Goal: Contribute content: Contribute content

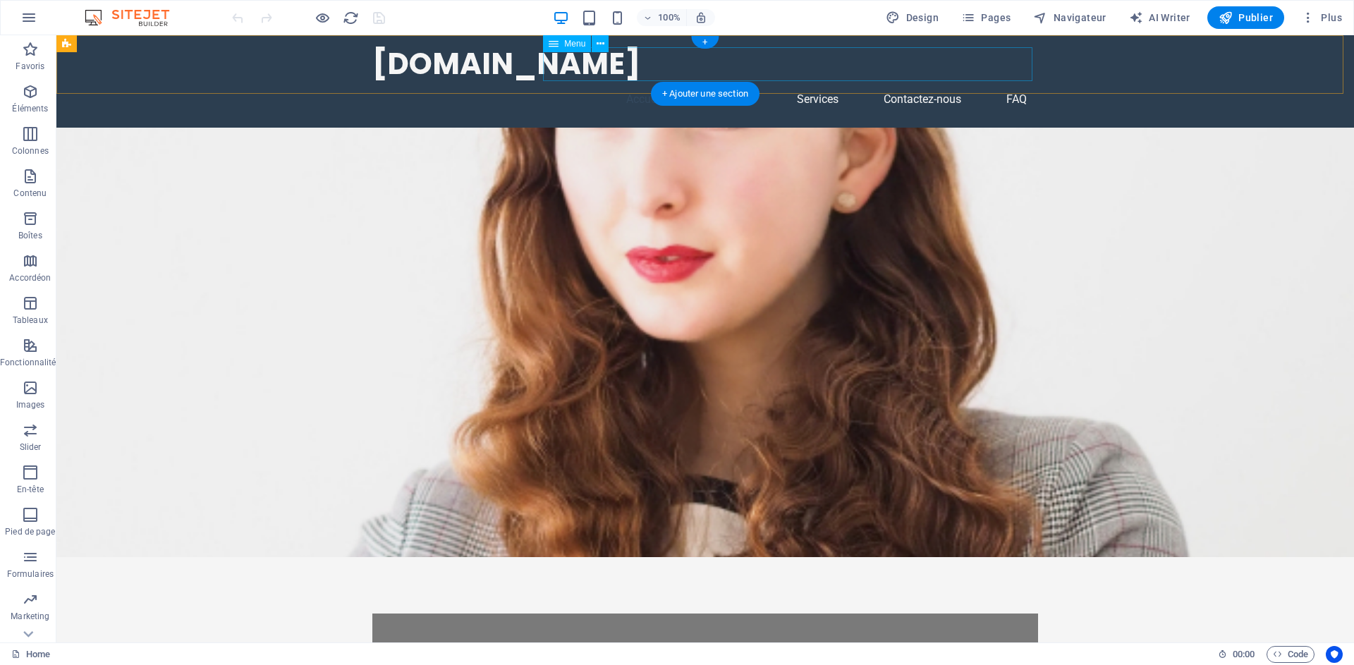
click at [739, 82] on nav "Accueil À propos Services Contactez-nous FAQ" at bounding box center [705, 99] width 666 height 34
click at [716, 92] on div "+ Ajouter une section" at bounding box center [705, 94] width 109 height 24
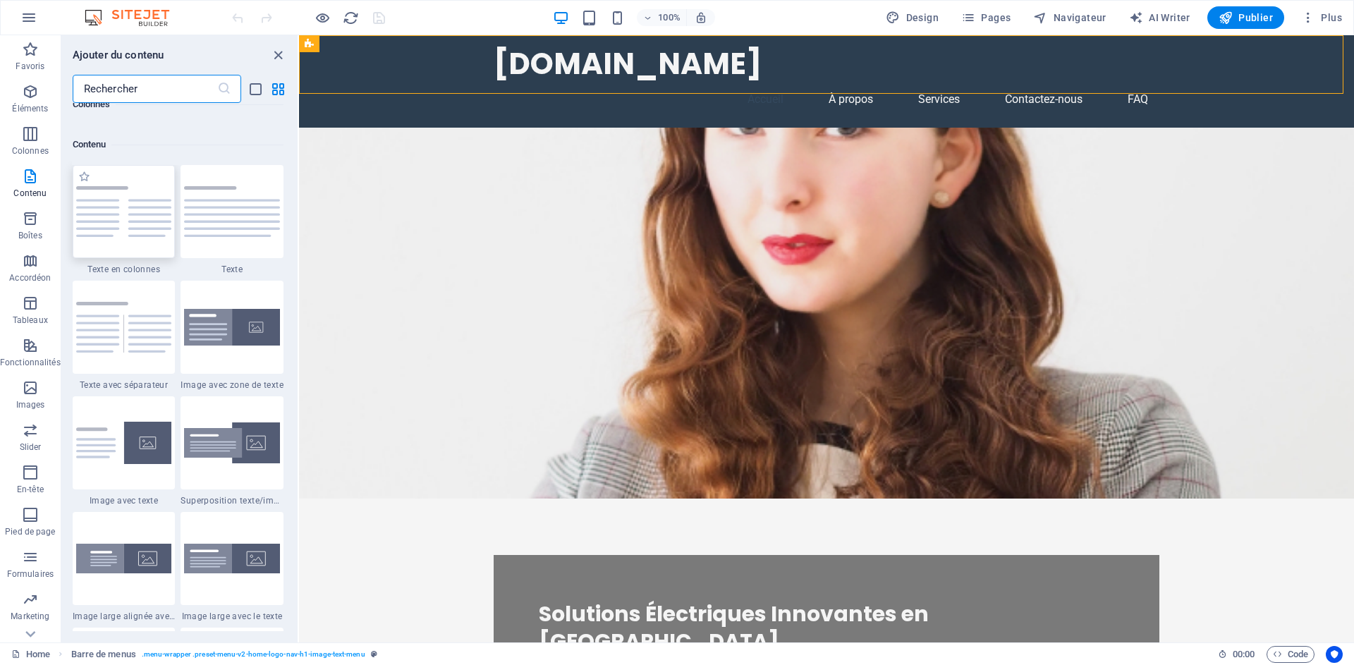
scroll to position [2467, 0]
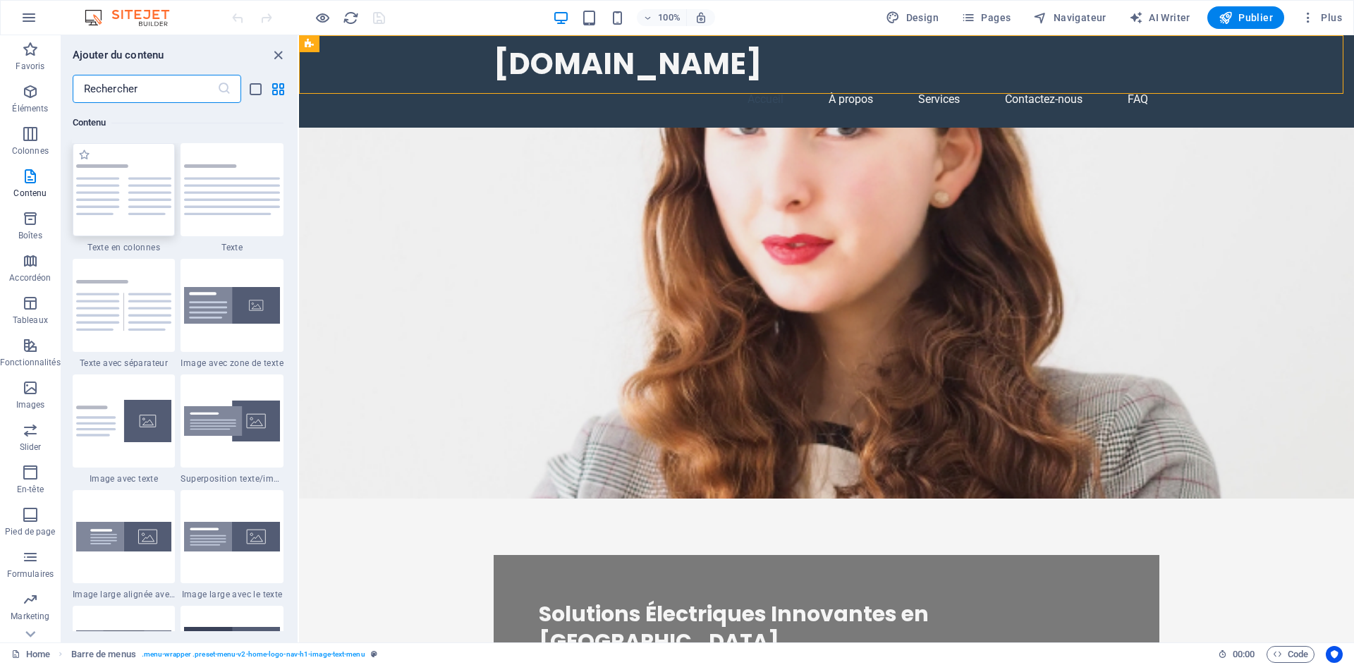
click at [135, 194] on img at bounding box center [124, 189] width 96 height 51
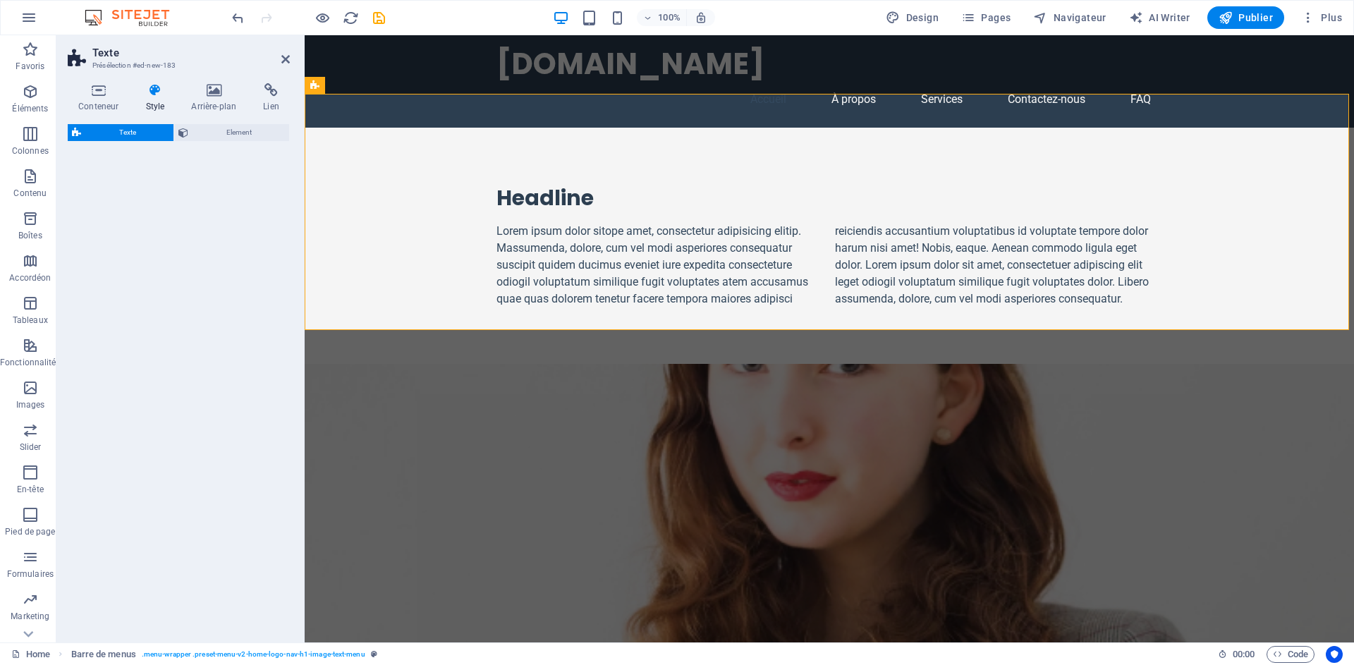
select select "rem"
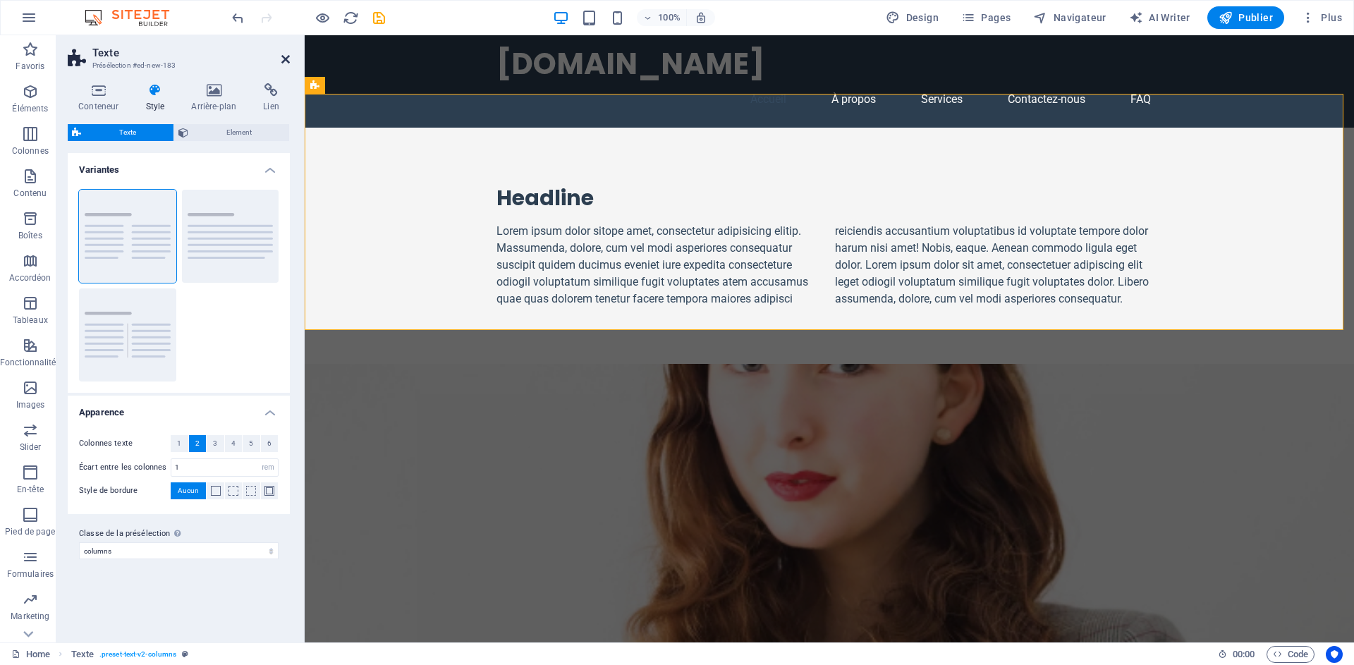
click at [283, 59] on icon at bounding box center [285, 59] width 8 height 11
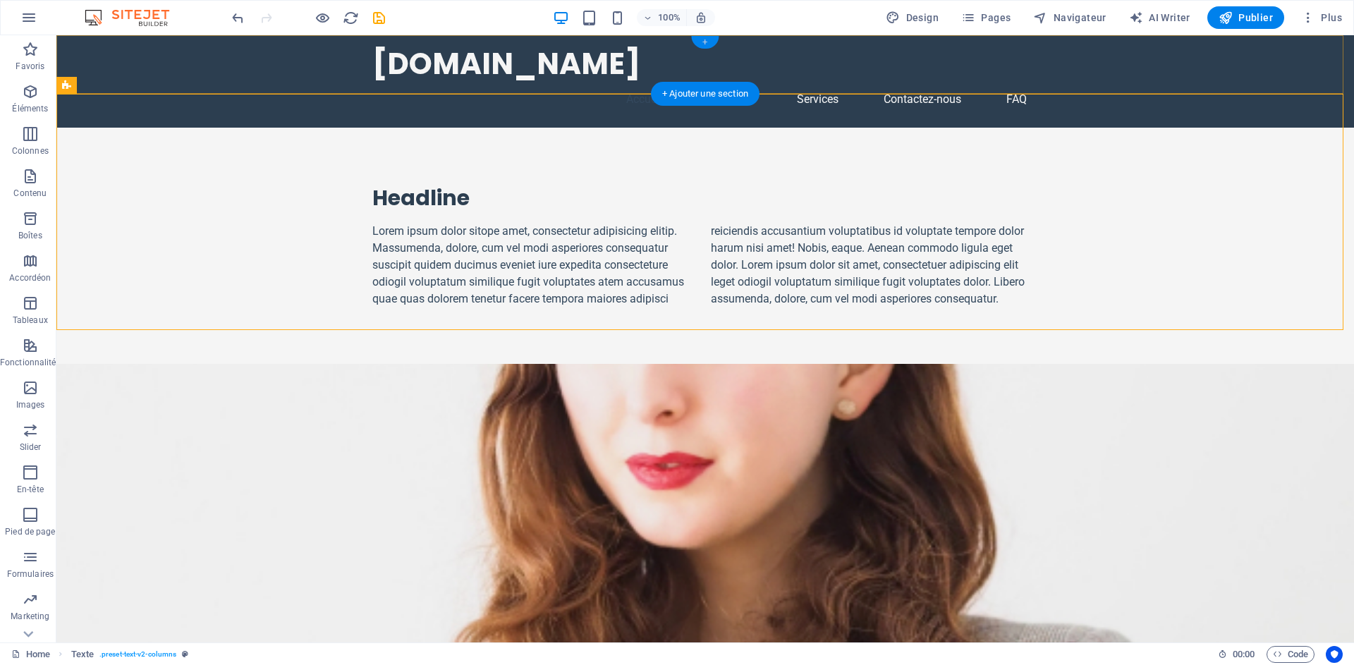
click at [704, 43] on div "+" at bounding box center [704, 42] width 27 height 13
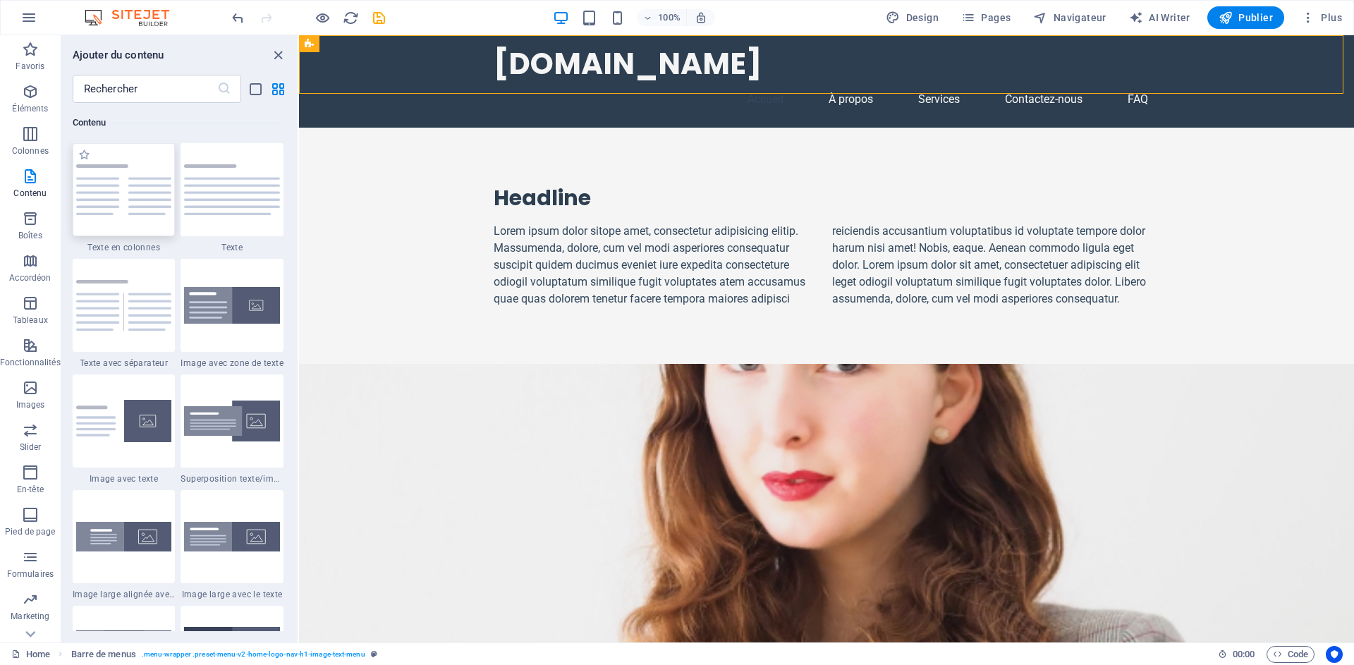
click at [151, 209] on img at bounding box center [124, 189] width 96 height 51
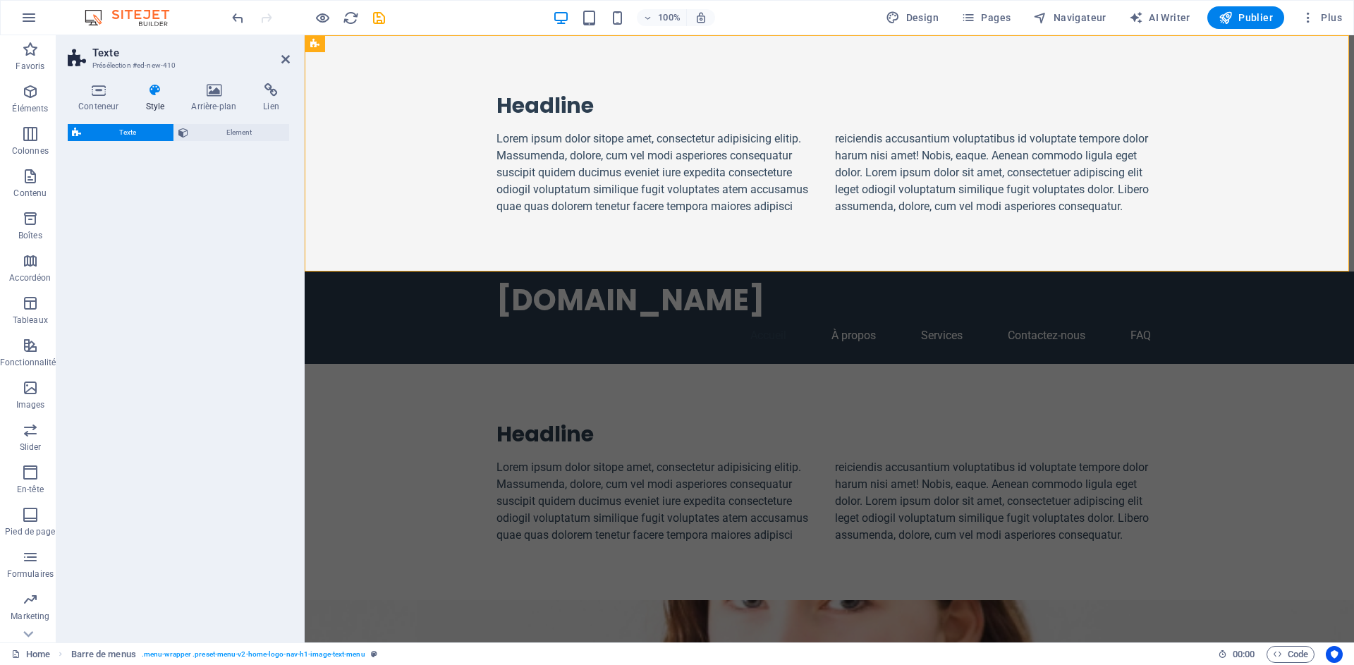
select select "rem"
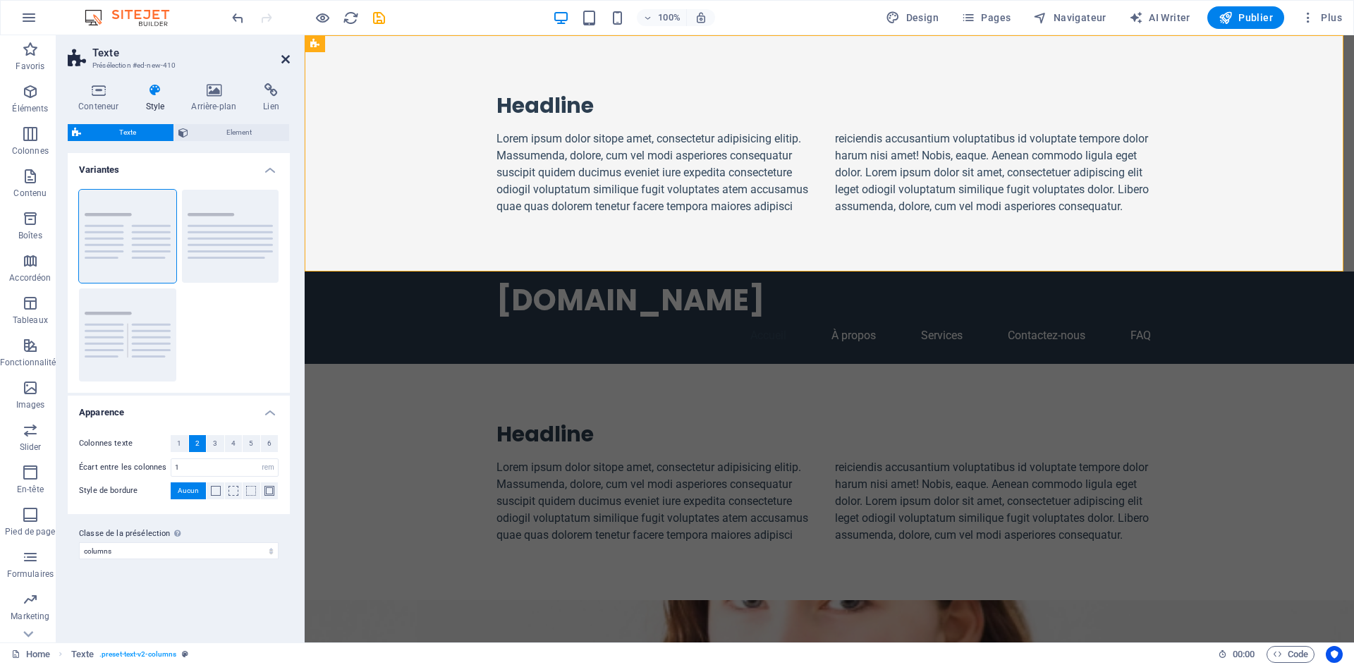
click at [286, 61] on icon at bounding box center [285, 59] width 8 height 11
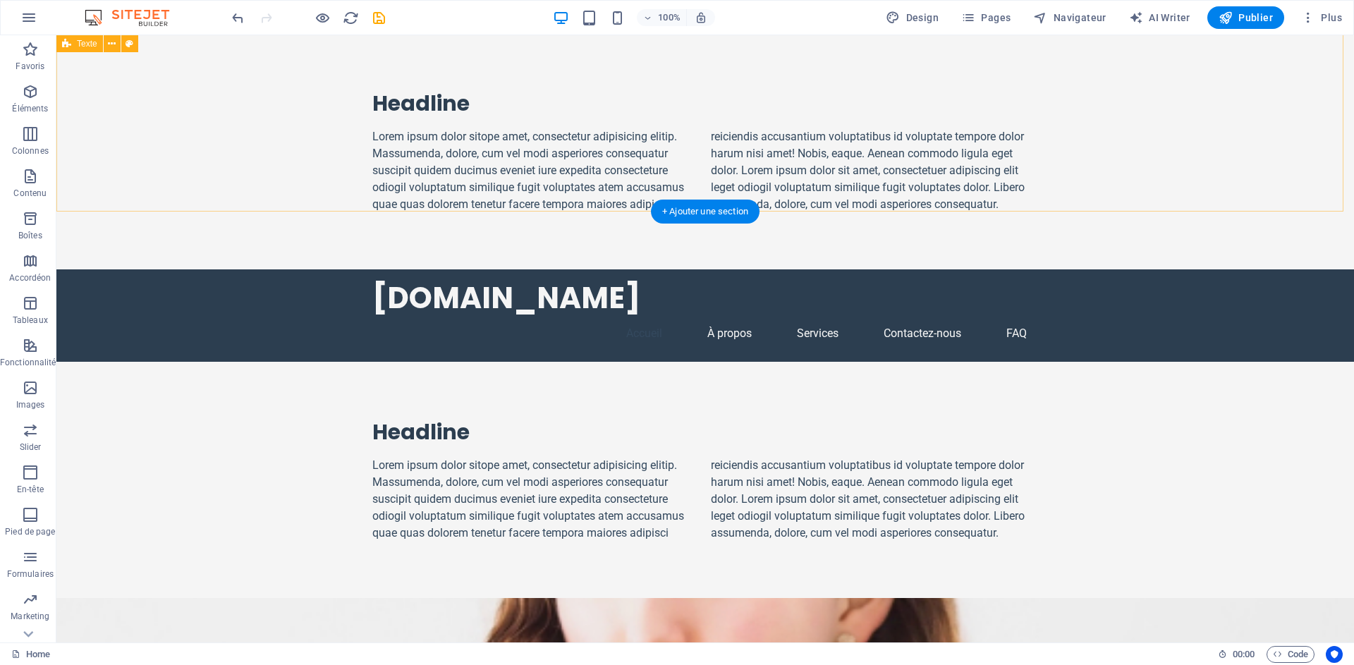
scroll to position [0, 0]
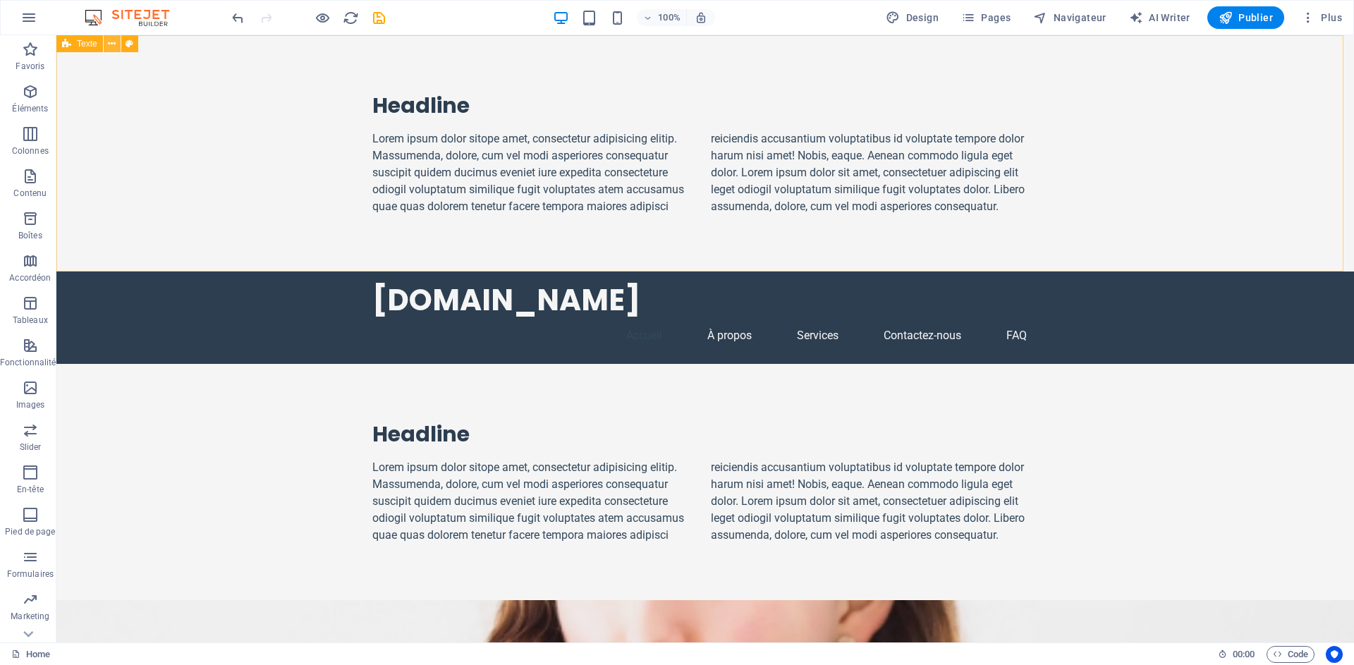
click at [112, 44] on icon at bounding box center [112, 44] width 8 height 15
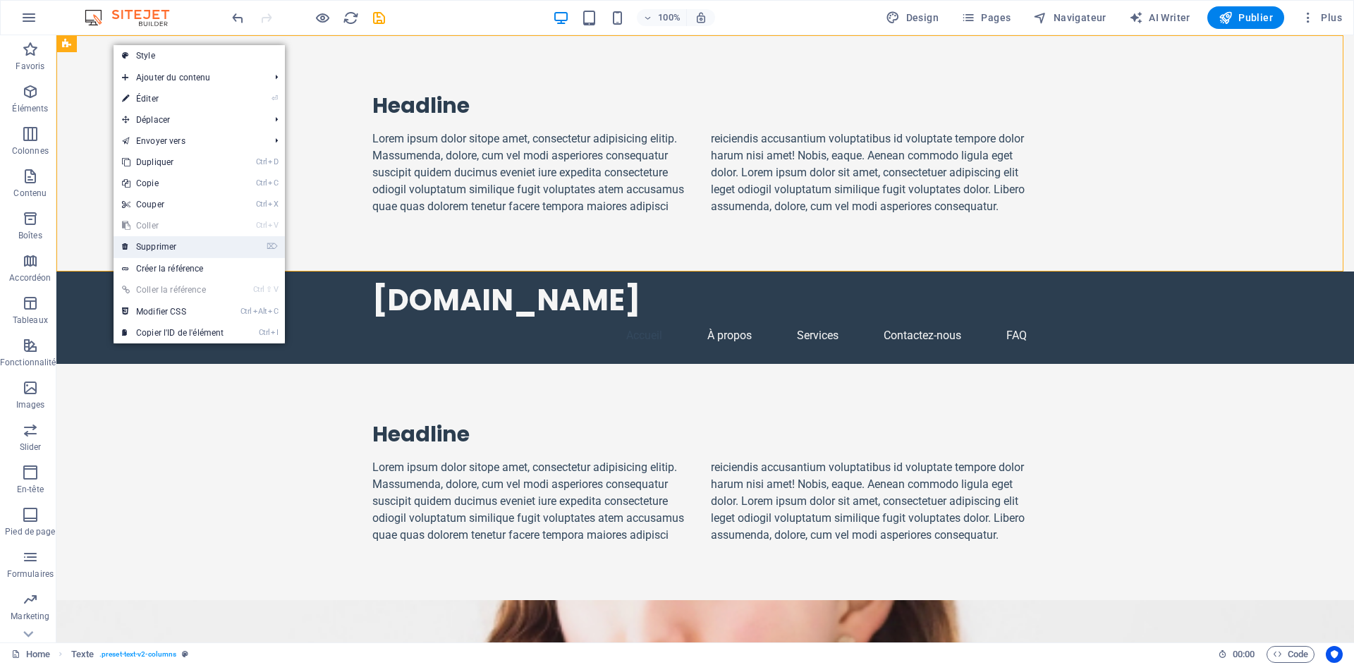
click at [171, 250] on link "⌦ Supprimer" at bounding box center [173, 246] width 118 height 21
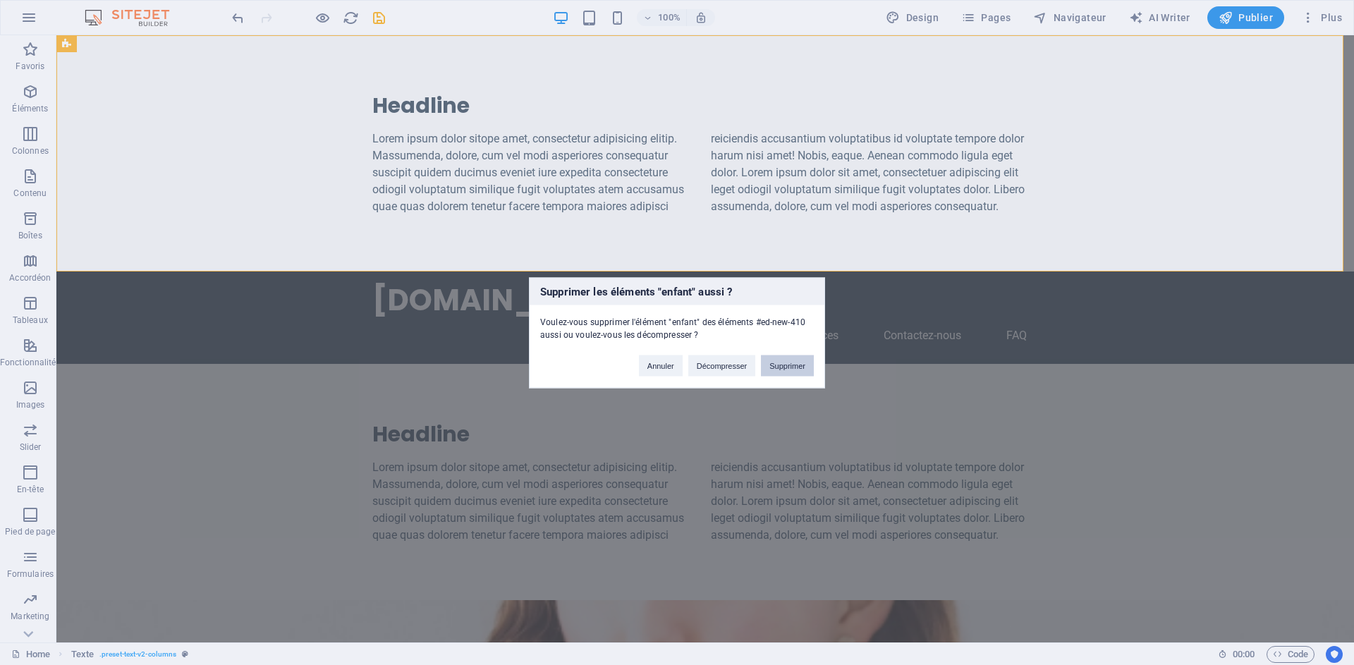
click at [791, 368] on button "Supprimer" at bounding box center [787, 365] width 53 height 21
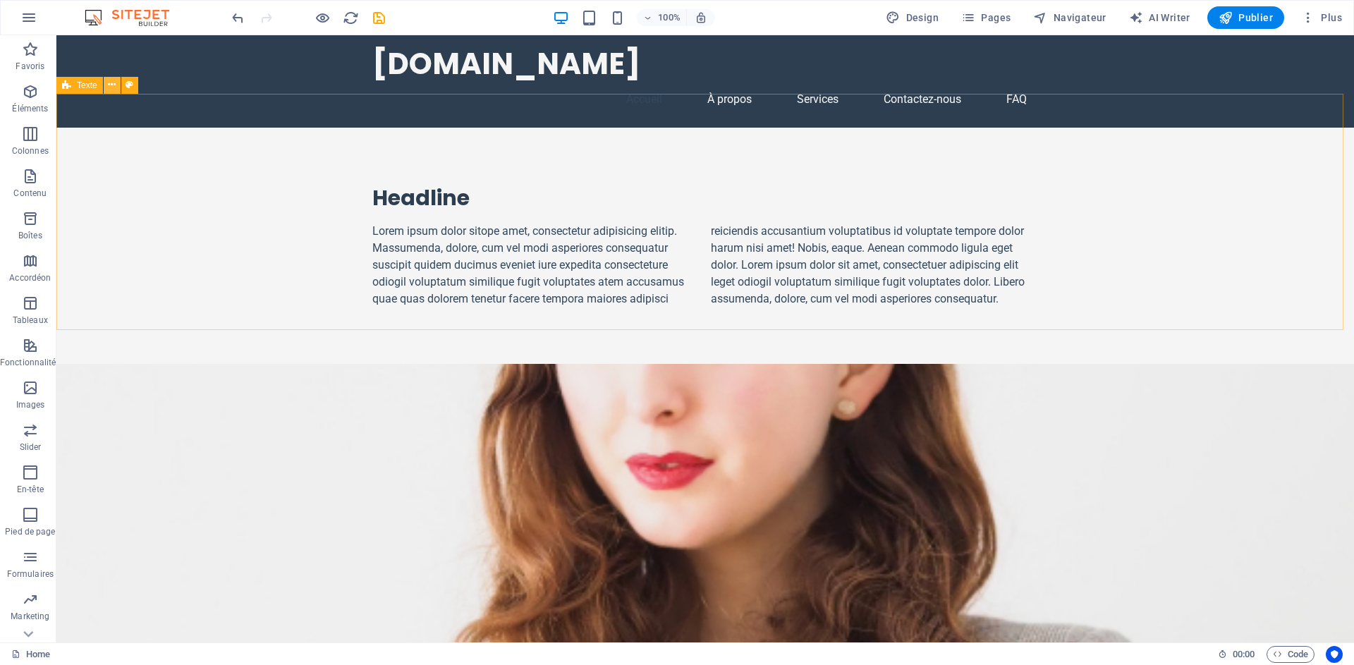
click at [118, 85] on button at bounding box center [112, 85] width 17 height 17
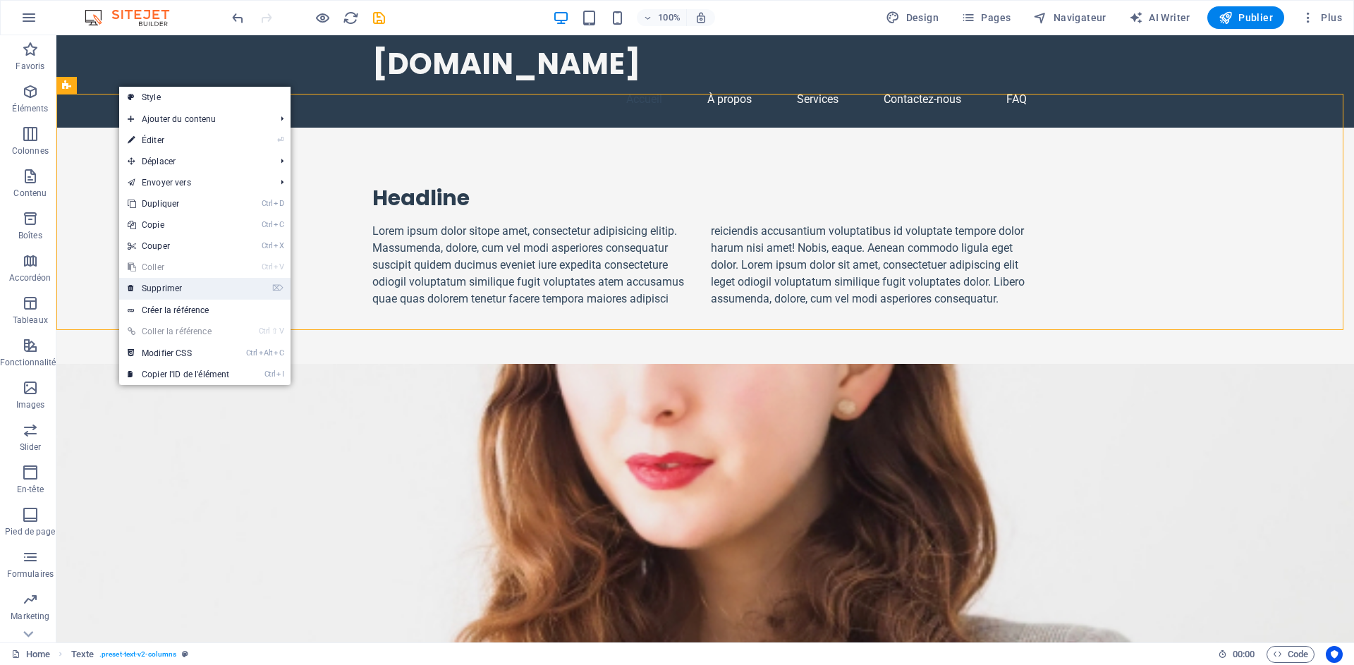
click at [204, 292] on link "⌦ Supprimer" at bounding box center [178, 288] width 118 height 21
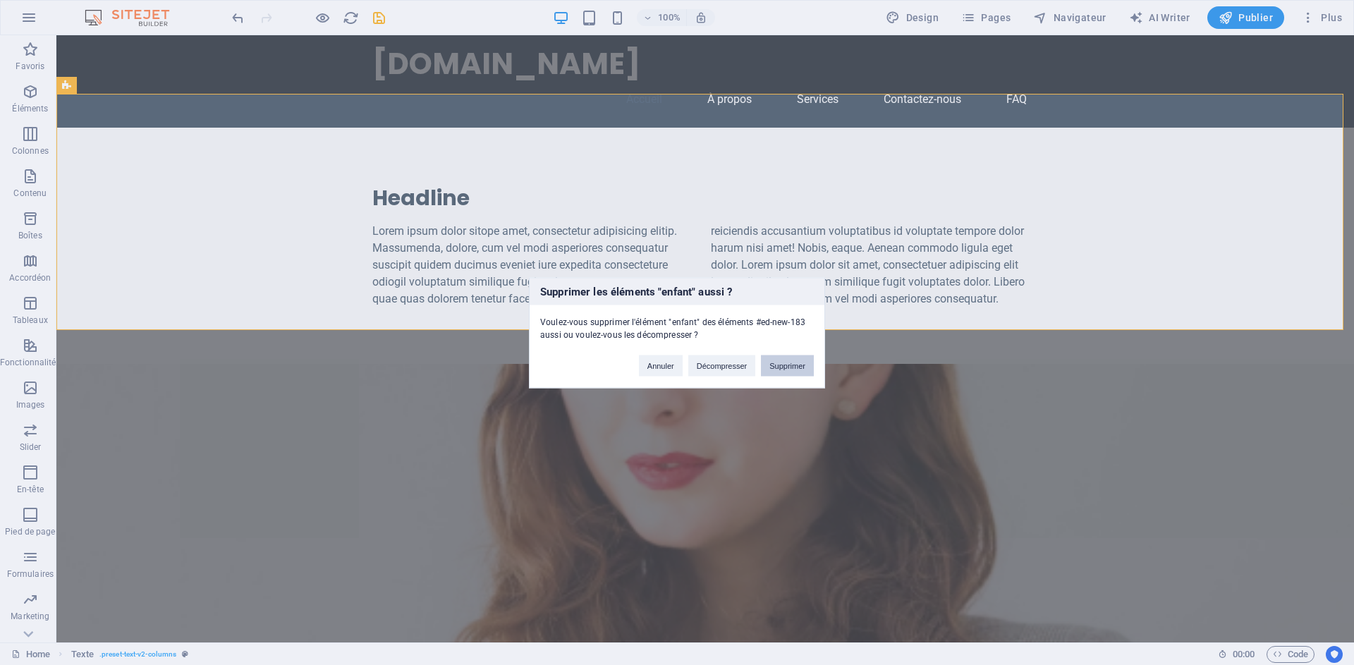
click at [792, 369] on button "Supprimer" at bounding box center [787, 365] width 53 height 21
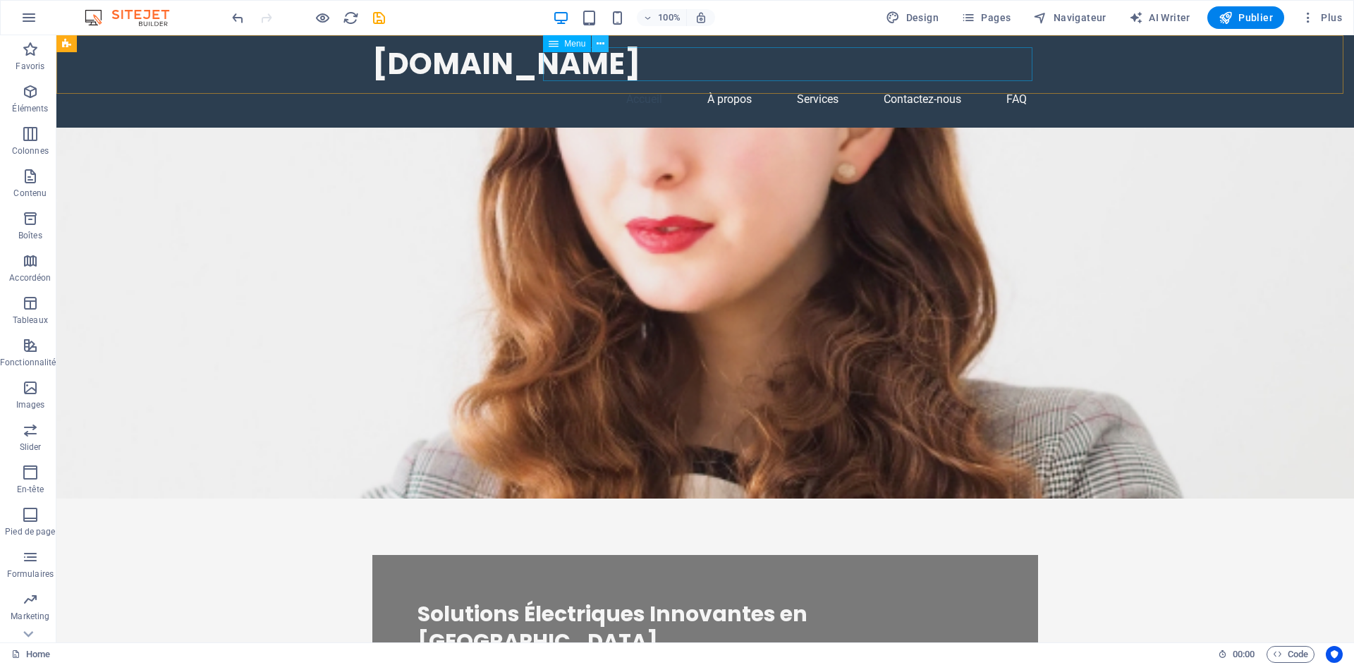
click at [597, 47] on icon at bounding box center [601, 44] width 8 height 15
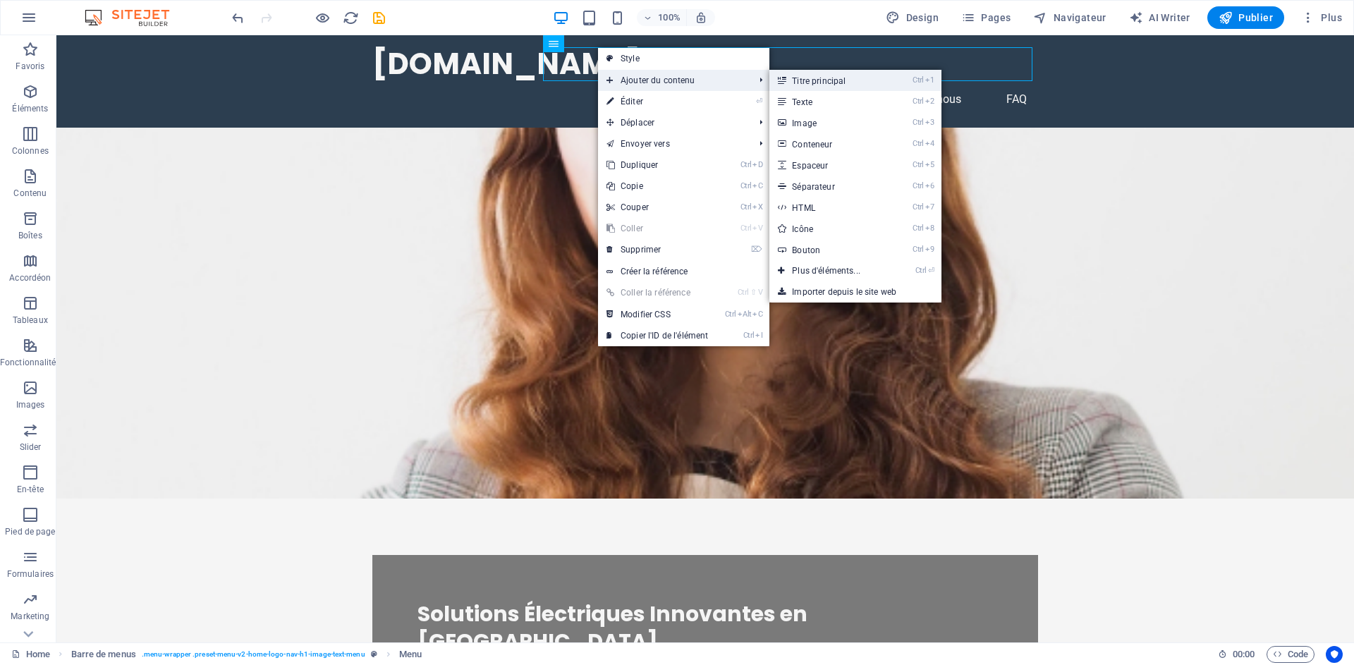
click at [824, 80] on link "Ctrl 1 Titre principal" at bounding box center [828, 80] width 119 height 21
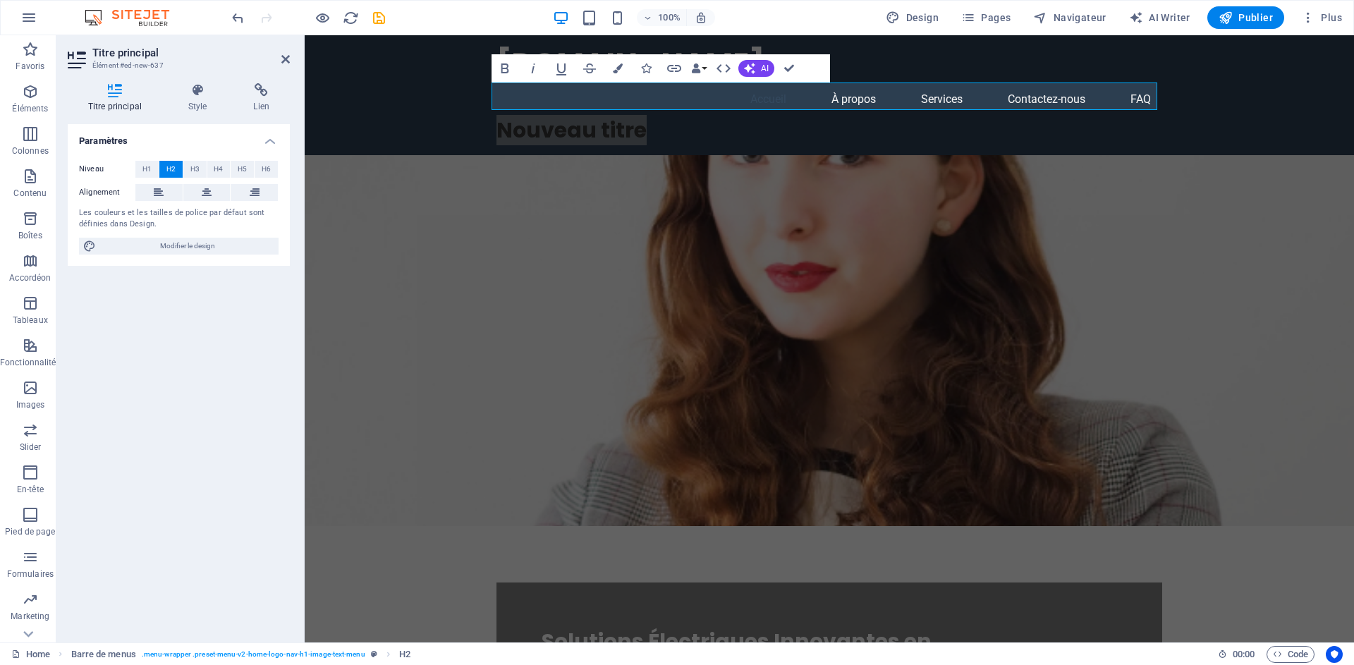
click at [286, 53] on h2 "Titre principal" at bounding box center [190, 53] width 197 height 13
click at [285, 54] on icon at bounding box center [285, 59] width 8 height 11
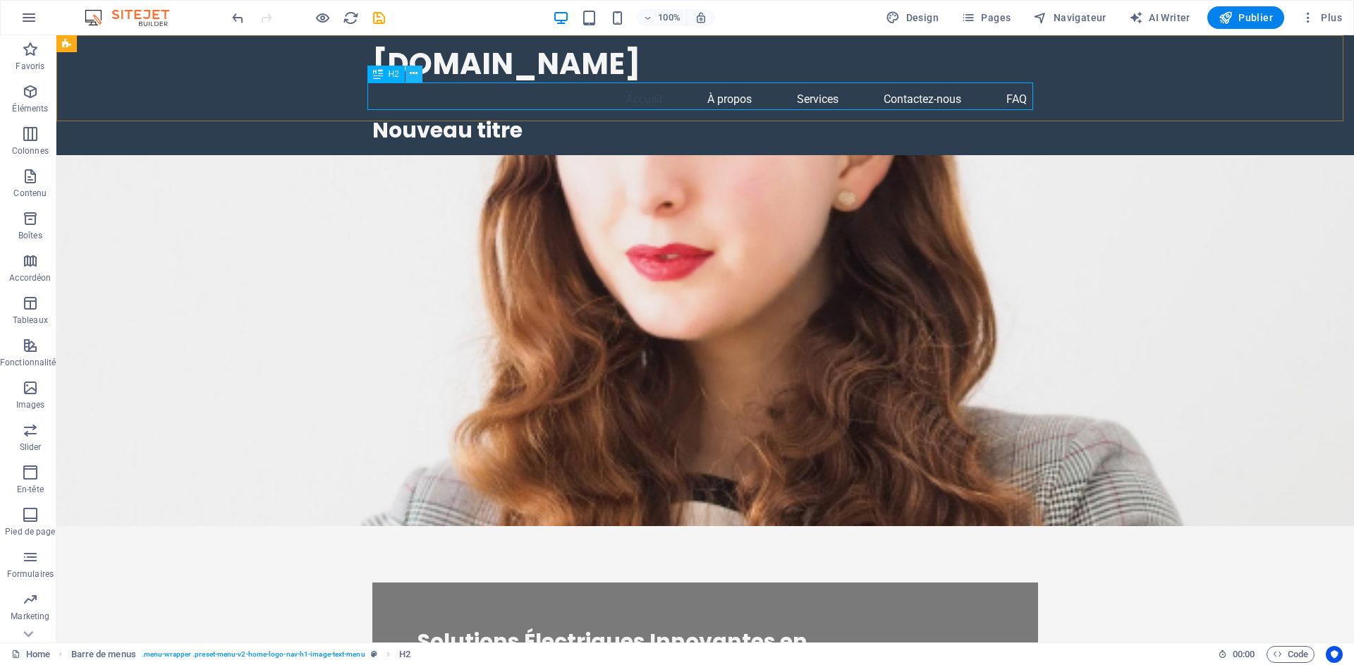
click at [409, 74] on button at bounding box center [413, 74] width 17 height 17
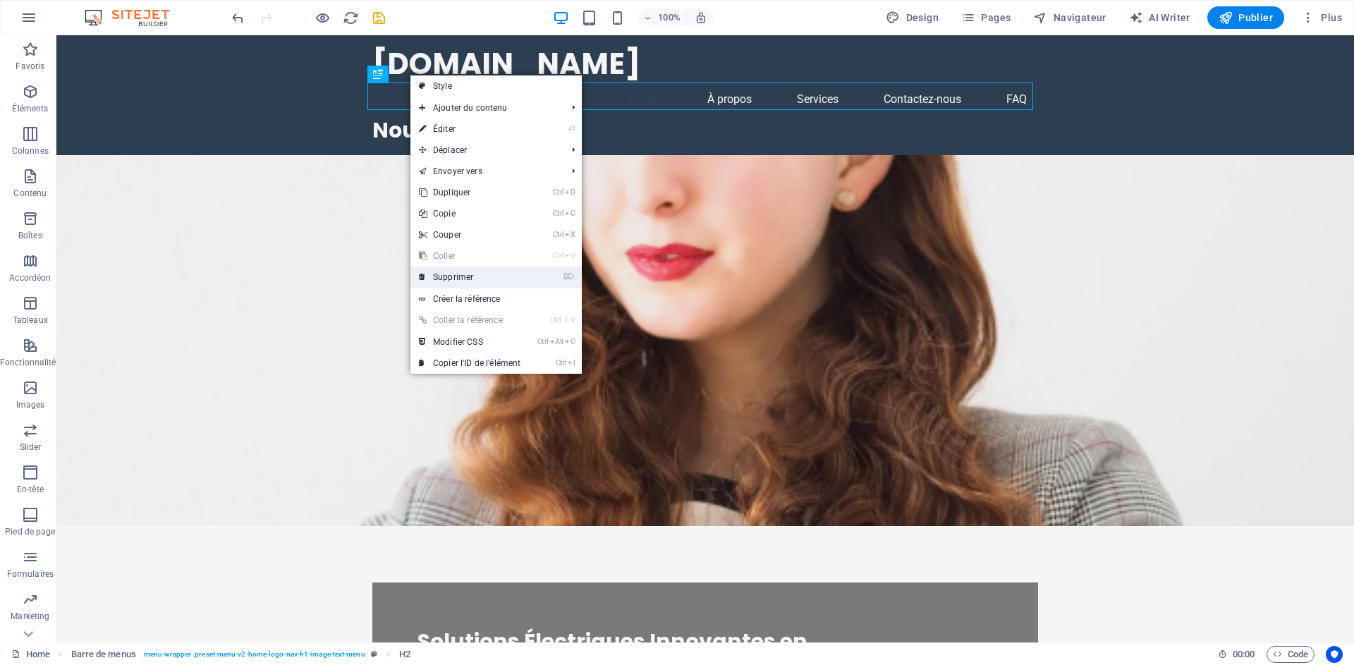
click at [469, 276] on link "⌦ Supprimer" at bounding box center [469, 277] width 118 height 21
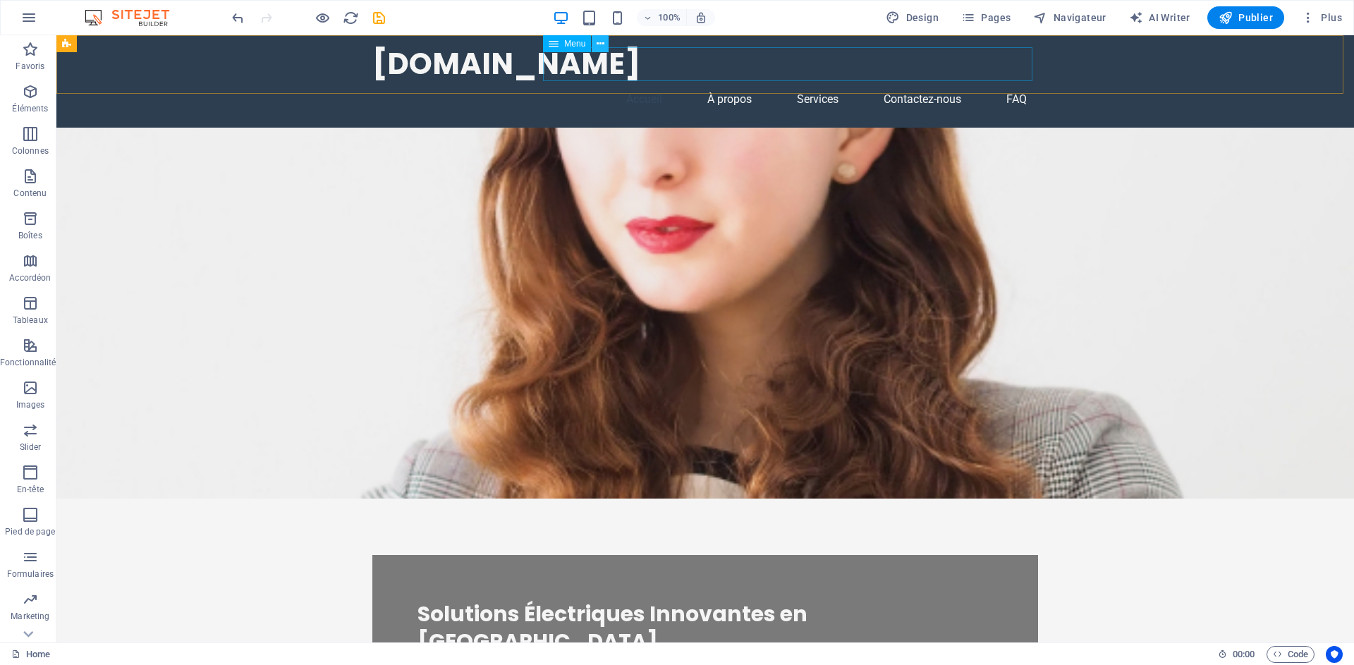
click at [597, 42] on icon at bounding box center [601, 44] width 8 height 15
click at [556, 46] on icon at bounding box center [554, 43] width 10 height 17
click at [602, 44] on icon at bounding box center [601, 44] width 8 height 15
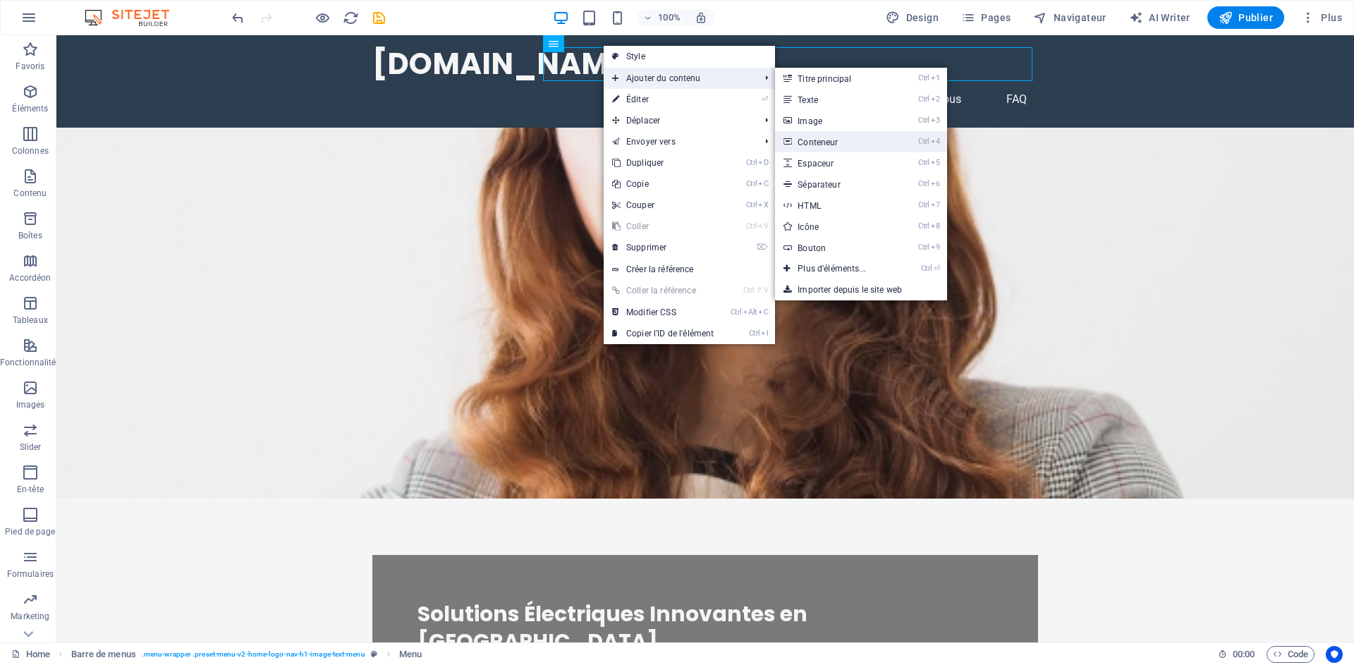
click at [871, 146] on link "Ctrl 4 Conteneur" at bounding box center [834, 141] width 119 height 21
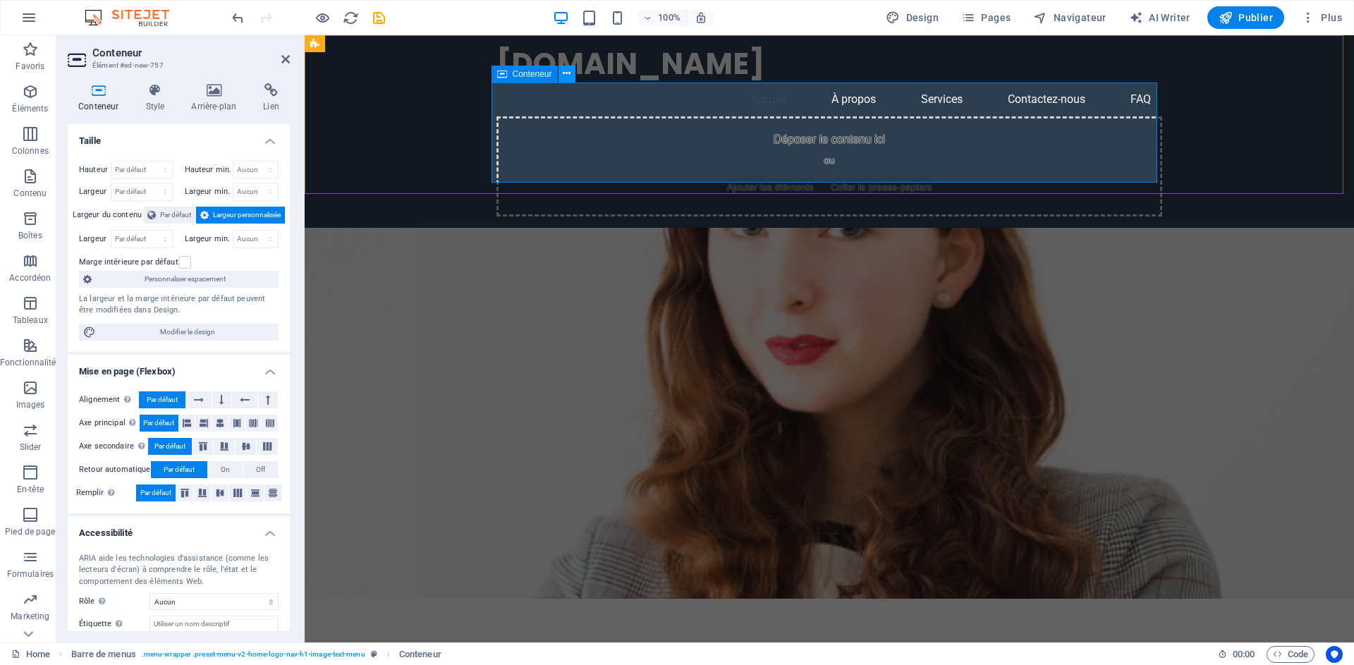
click at [568, 73] on icon at bounding box center [567, 73] width 8 height 15
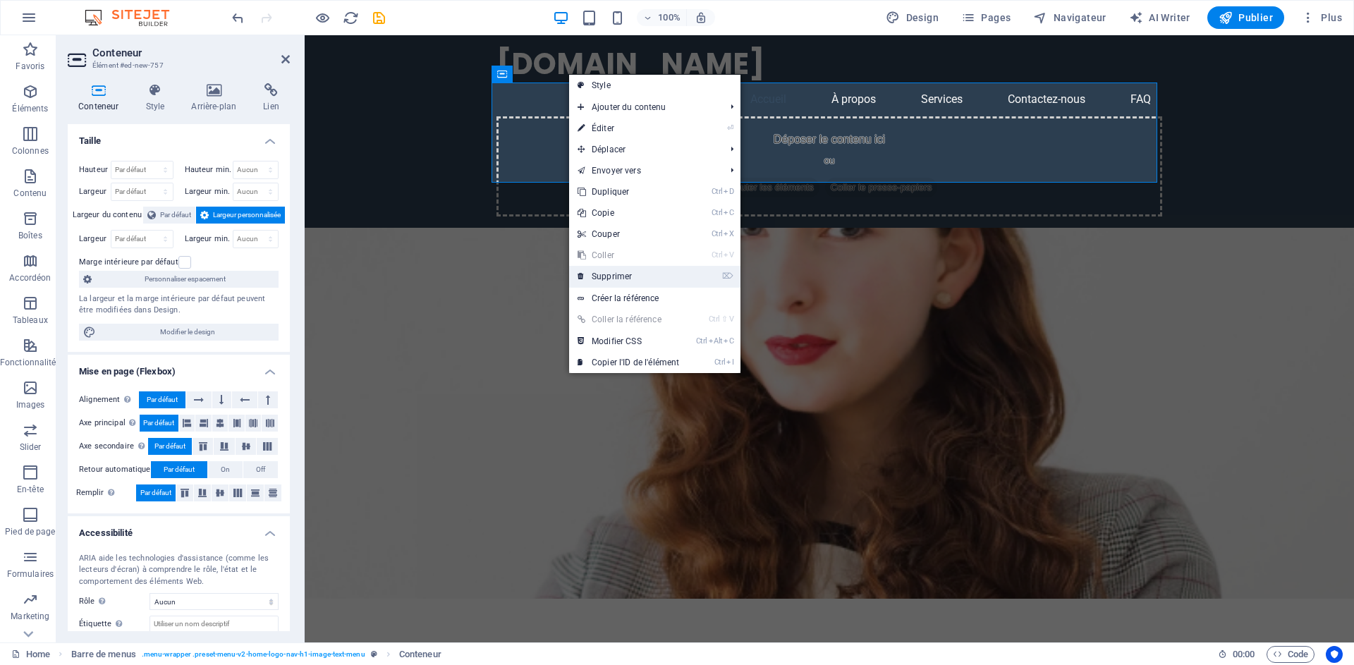
click at [623, 280] on link "⌦ Supprimer" at bounding box center [628, 276] width 118 height 21
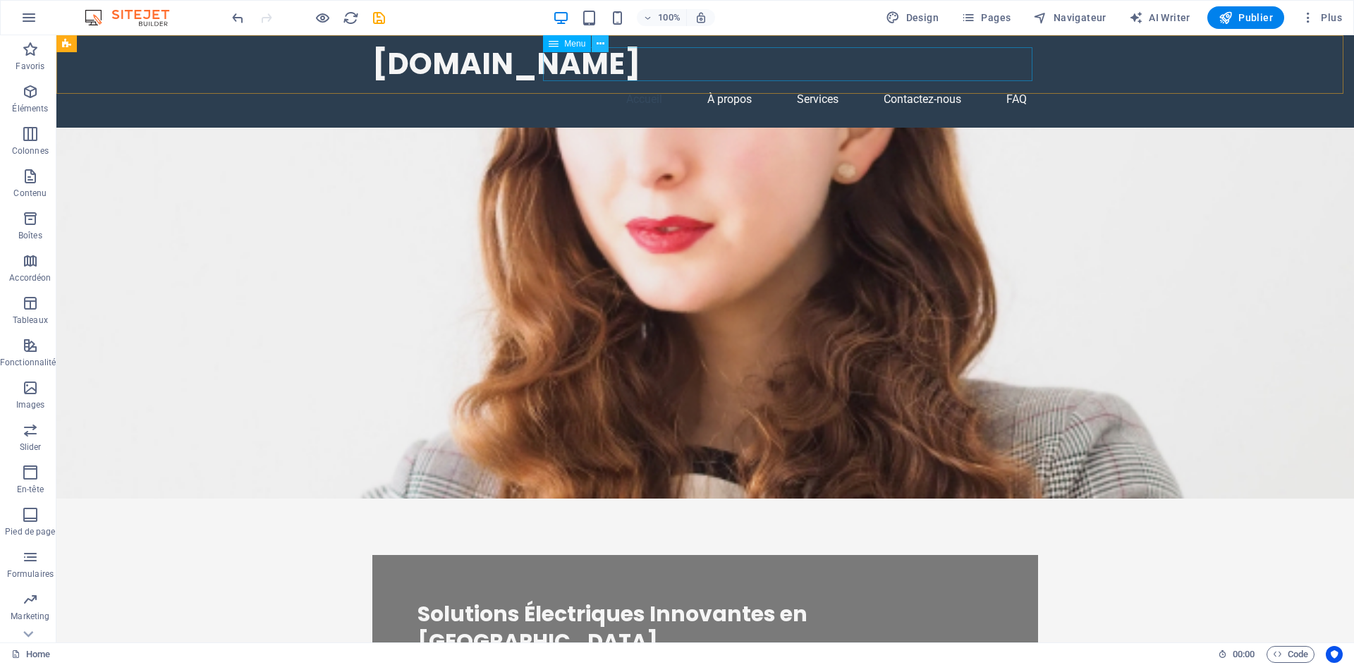
click at [604, 42] on icon at bounding box center [601, 44] width 8 height 15
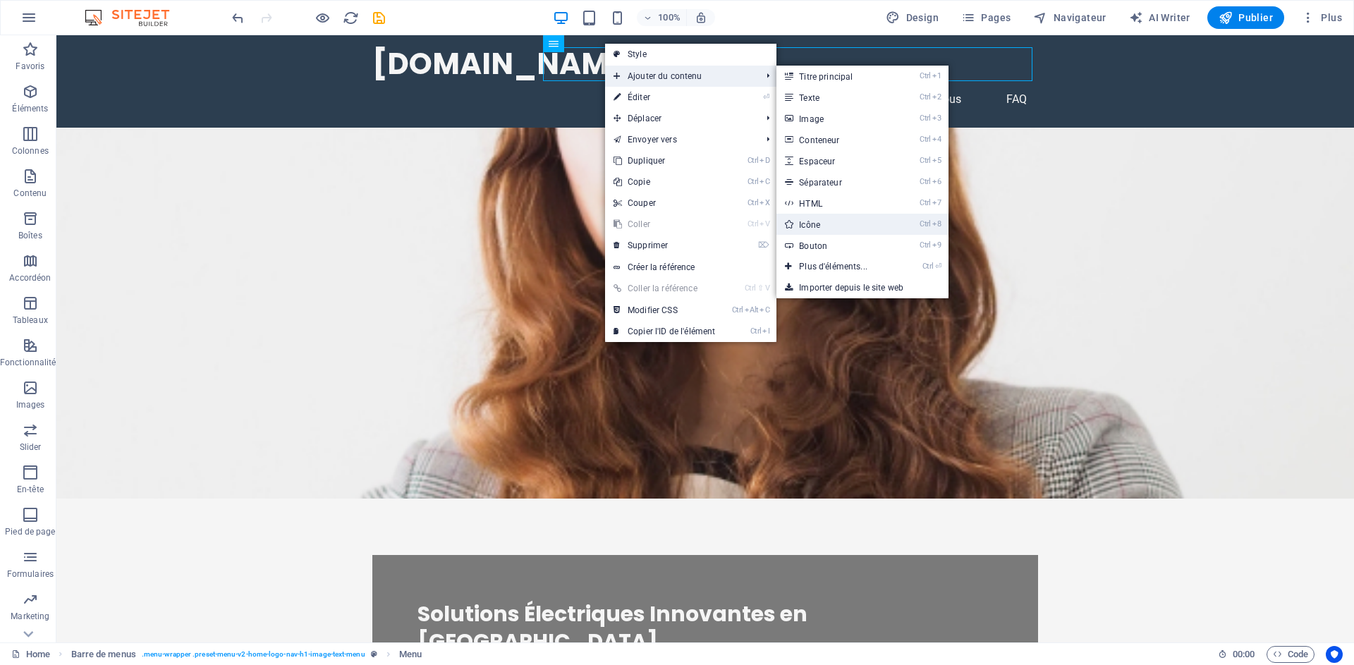
click at [832, 226] on link "Ctrl 8 Icône" at bounding box center [835, 224] width 119 height 21
select select "xMidYMid"
select select "px"
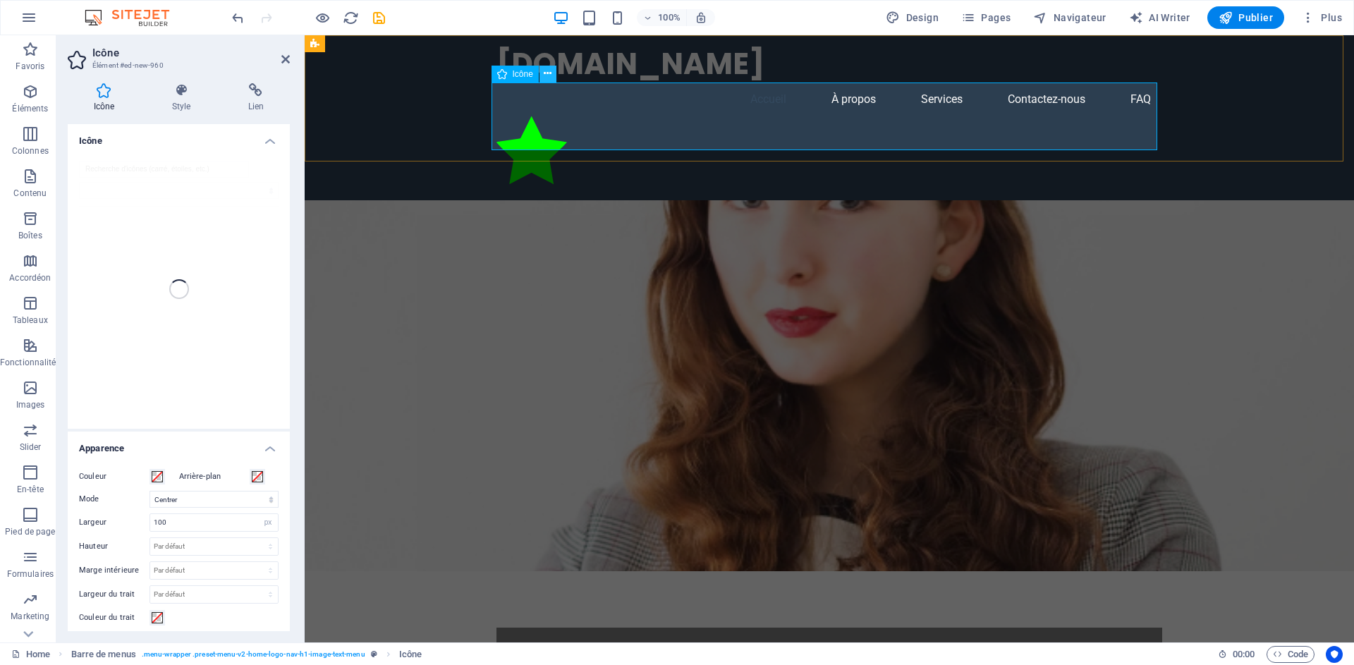
click at [546, 74] on icon at bounding box center [548, 73] width 8 height 15
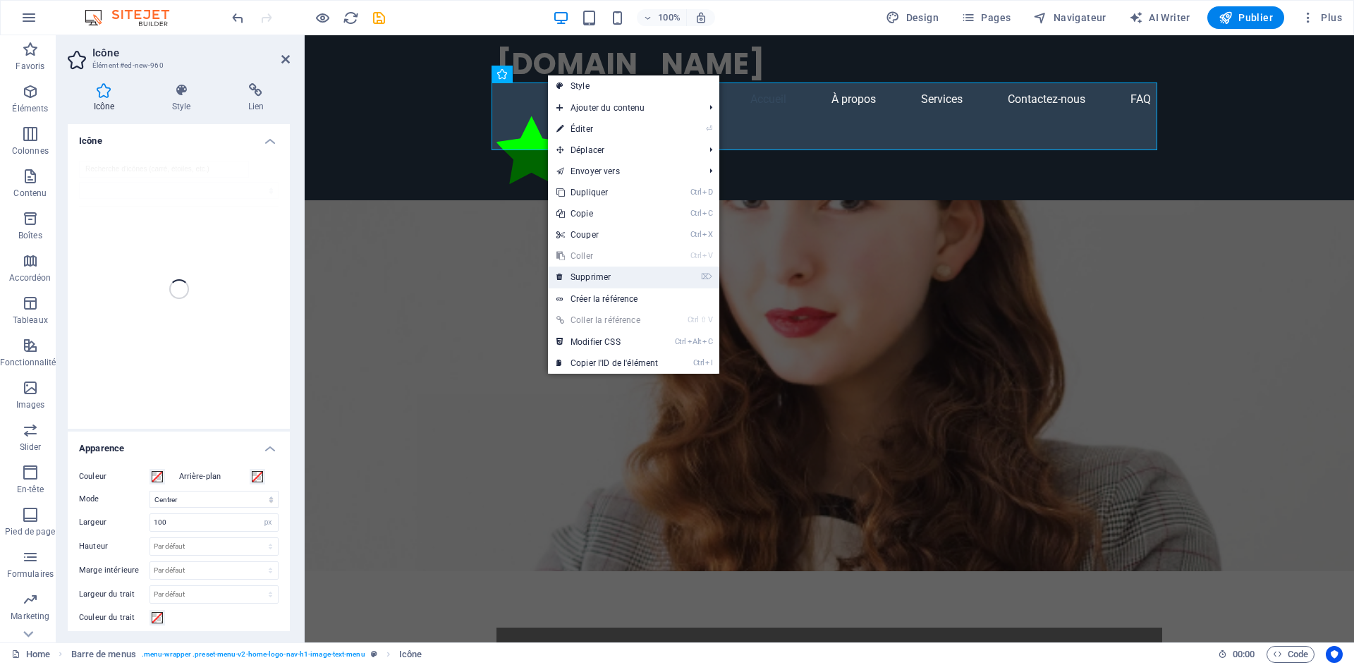
click at [635, 277] on link "⌦ Supprimer" at bounding box center [607, 277] width 118 height 21
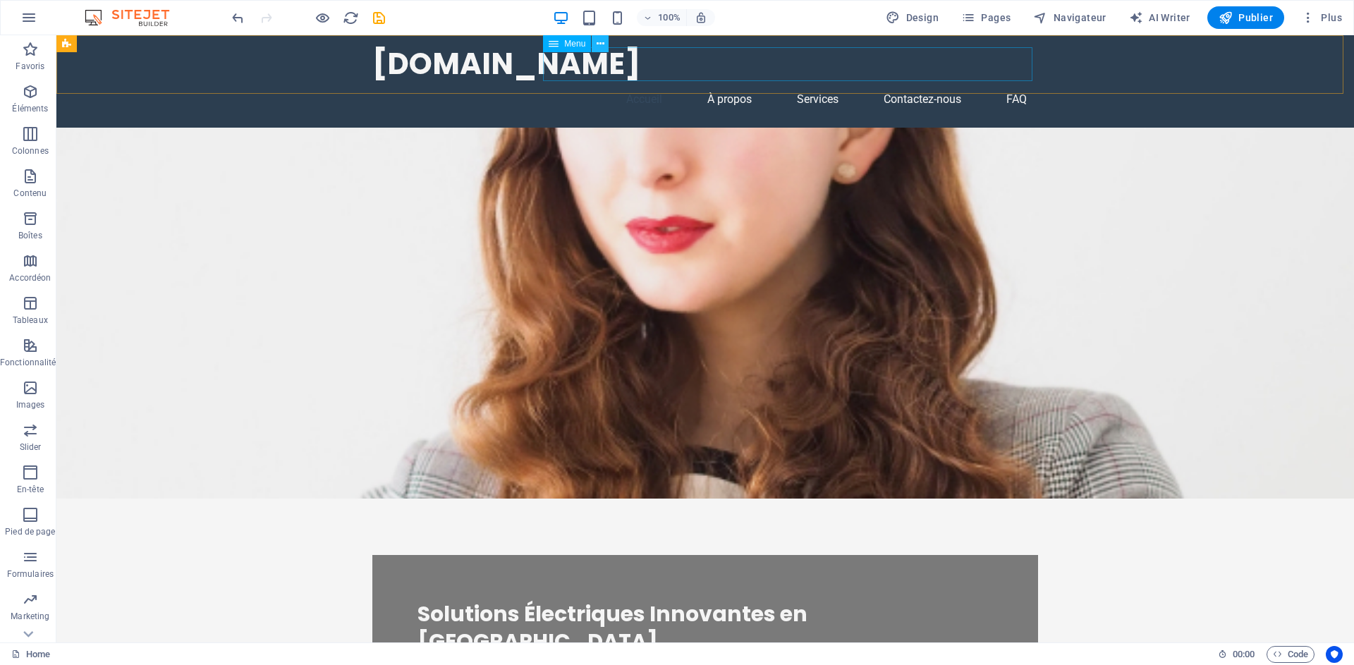
click at [600, 41] on icon at bounding box center [601, 44] width 8 height 15
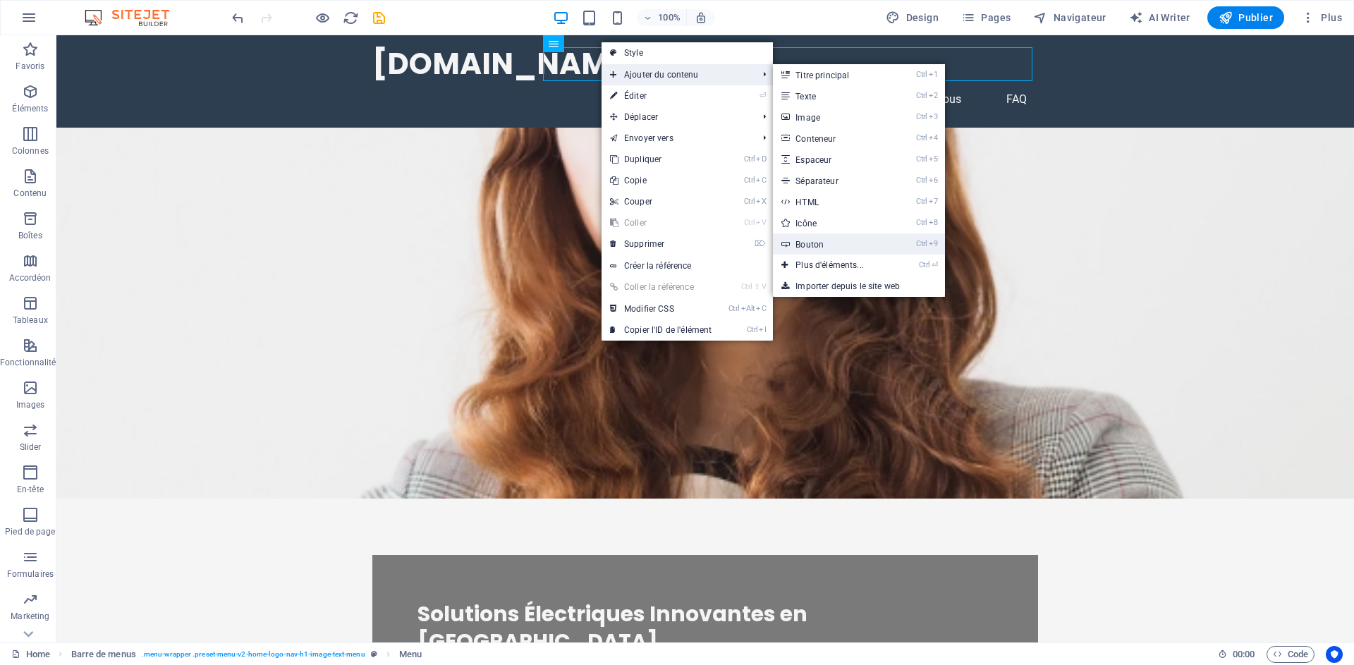
click at [842, 245] on link "Ctrl 9 Bouton" at bounding box center [832, 243] width 119 height 21
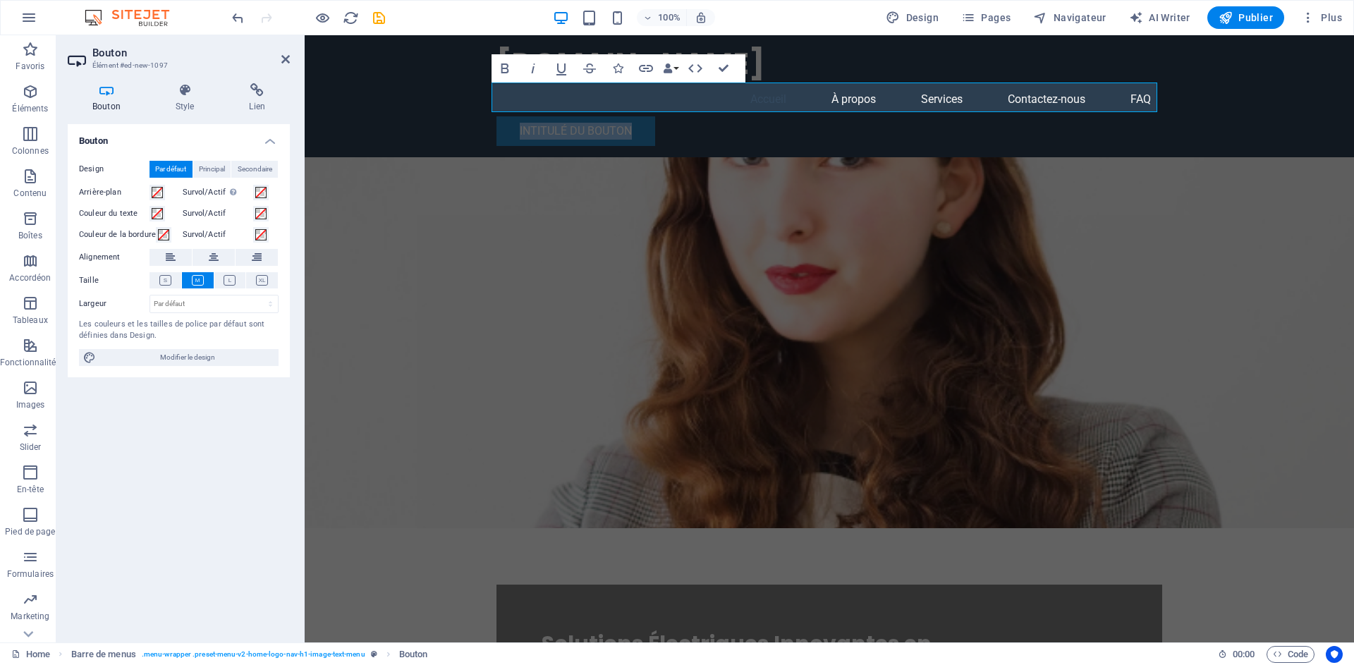
click at [1013, 169] on figure at bounding box center [829, 342] width 1049 height 371
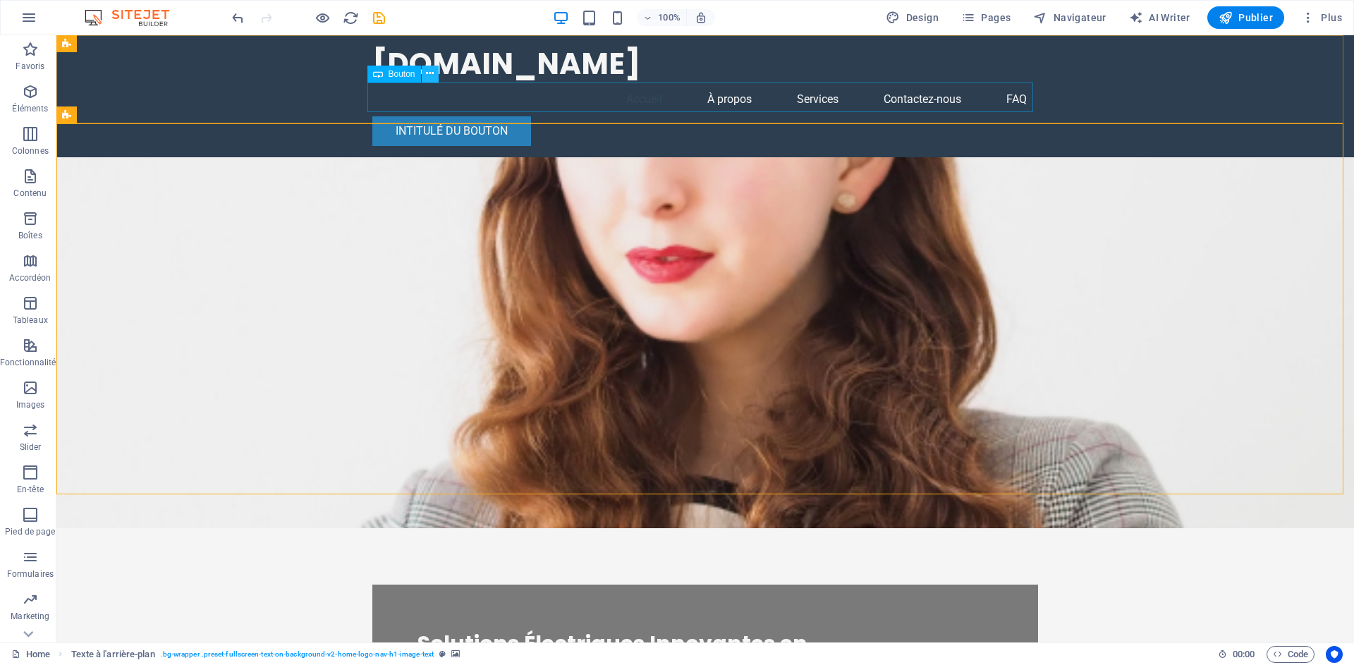
click at [431, 69] on icon at bounding box center [430, 73] width 8 height 15
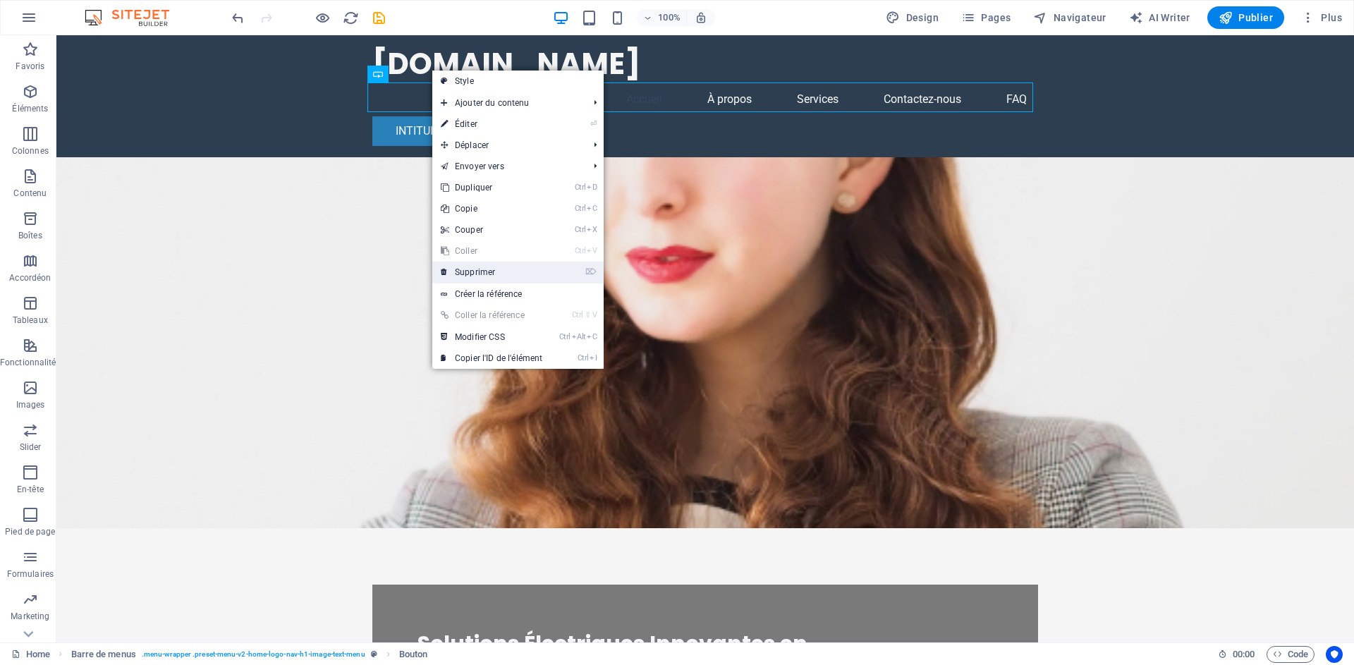
click at [496, 276] on link "⌦ Supprimer" at bounding box center [491, 272] width 118 height 21
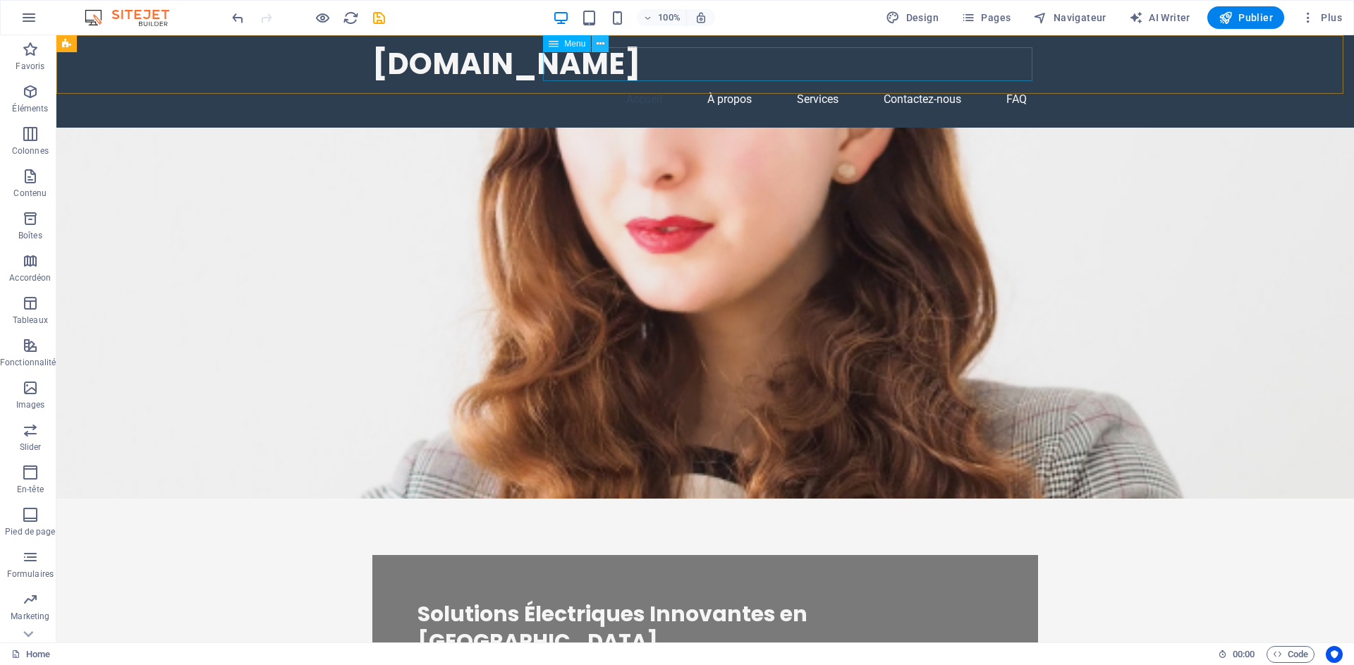
click at [599, 45] on icon at bounding box center [601, 44] width 8 height 15
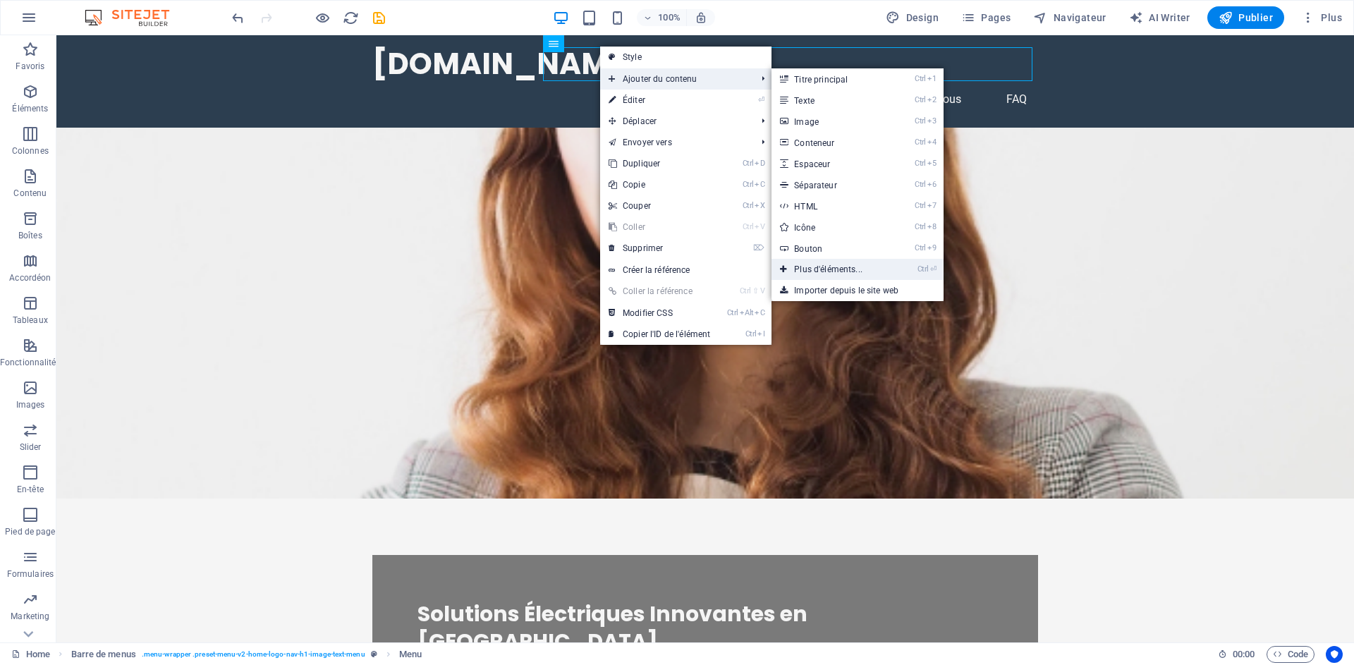
click at [867, 268] on link "Ctrl ⏎ Plus d'éléments..." at bounding box center [830, 269] width 119 height 21
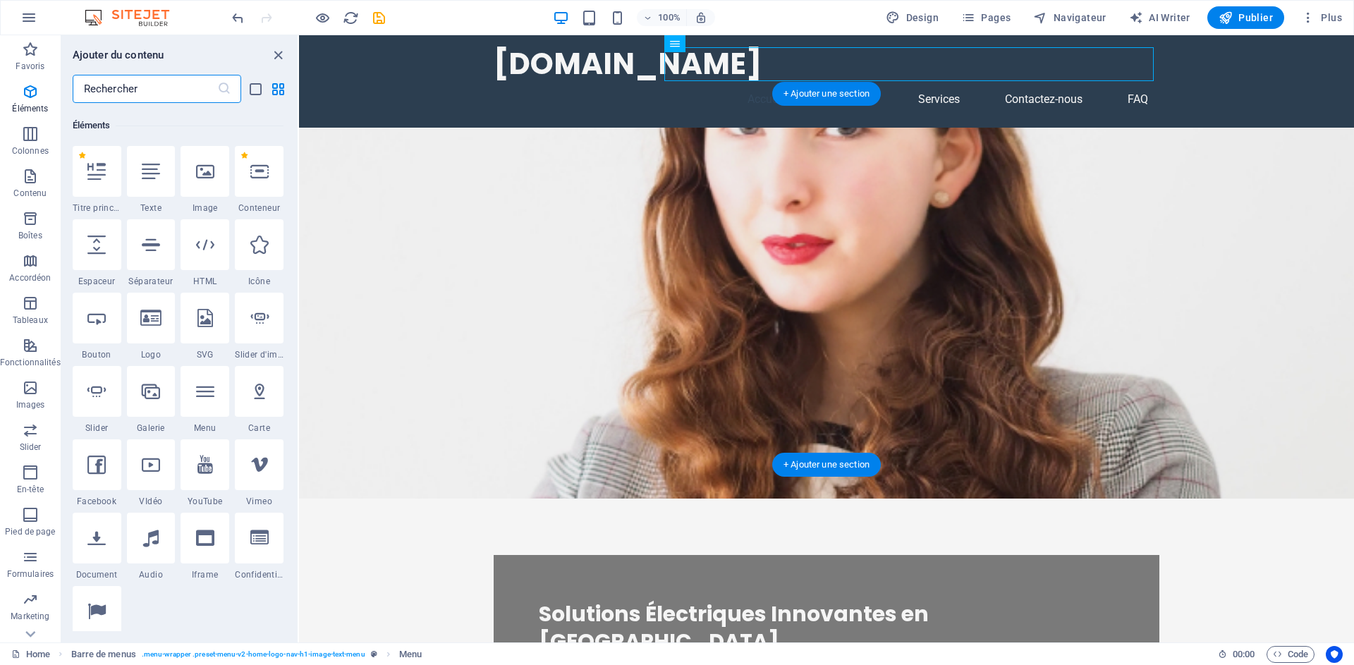
scroll to position [150, 0]
click at [152, 181] on div at bounding box center [151, 168] width 49 height 51
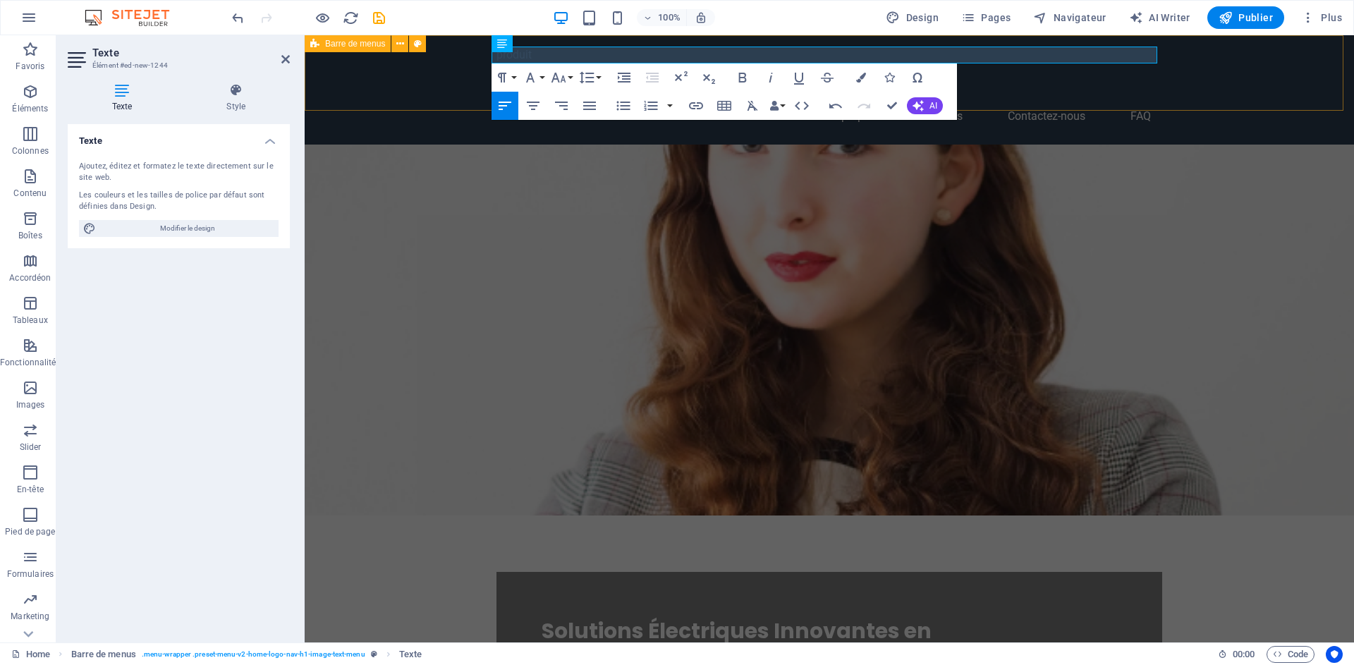
click at [1223, 83] on div "produit [DOMAIN_NAME] Accueil À propos Services Contactez-nous FAQ" at bounding box center [829, 89] width 1049 height 109
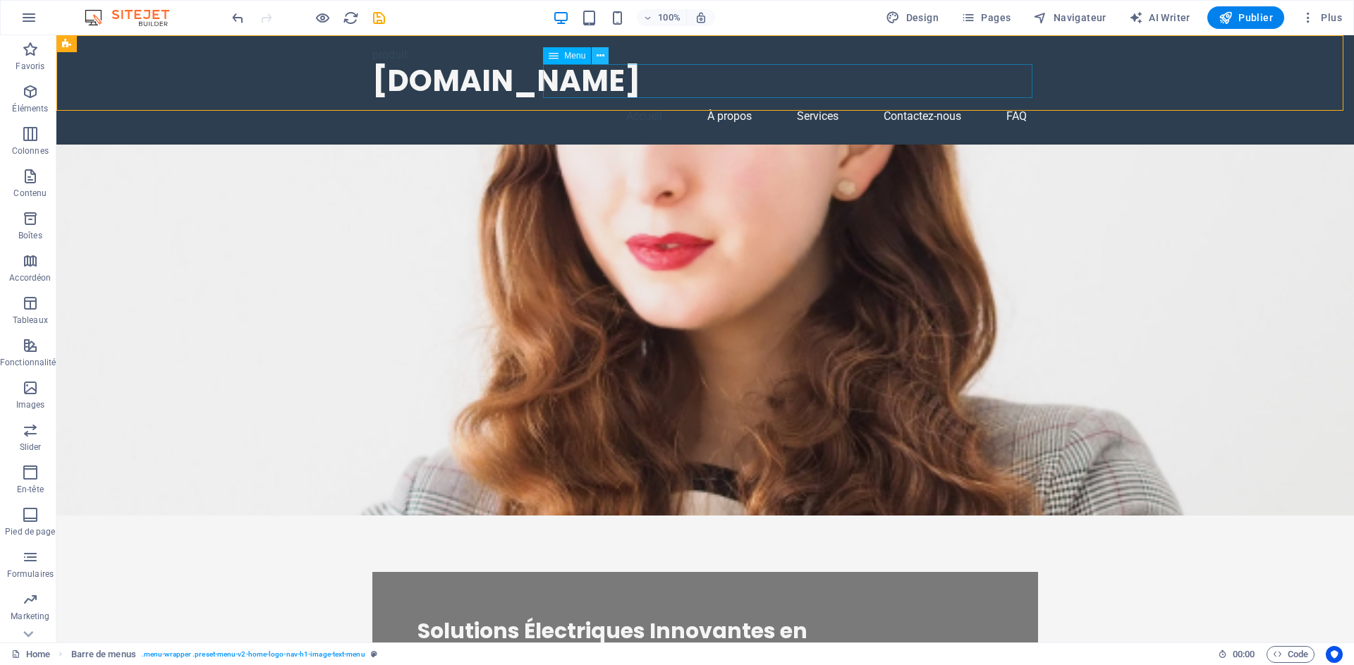
click at [598, 56] on icon at bounding box center [601, 56] width 8 height 15
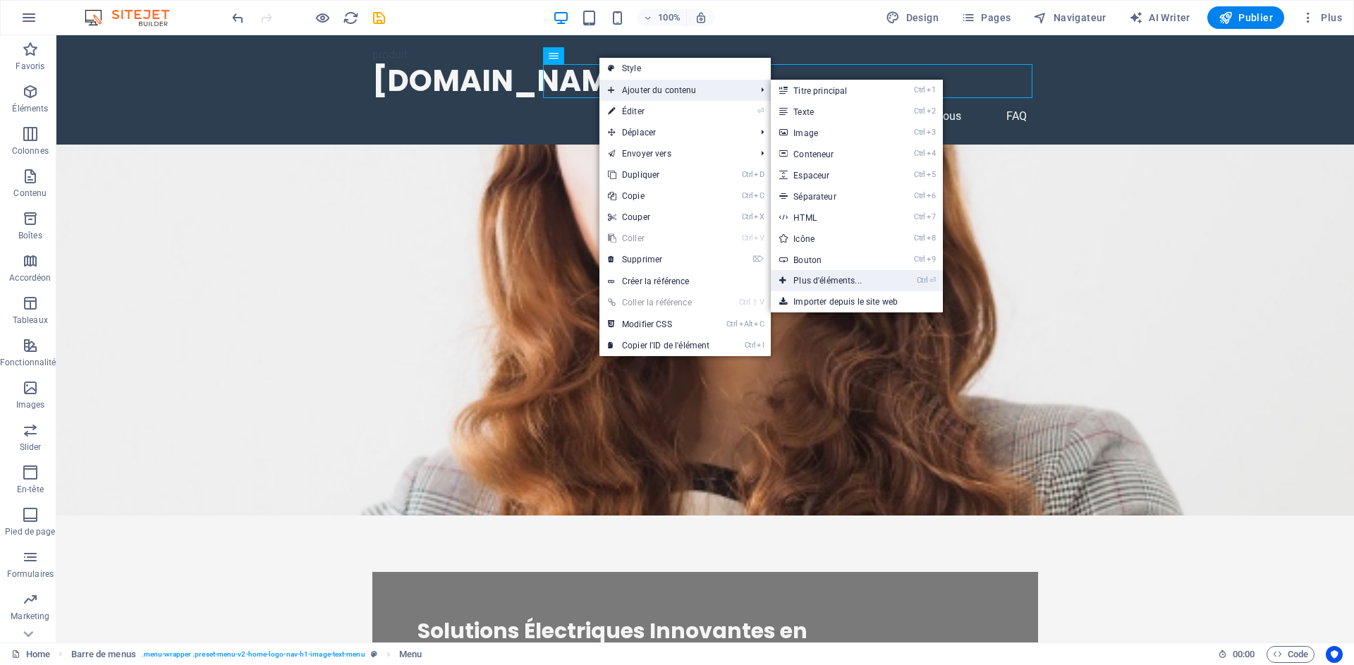
click at [826, 281] on link "Ctrl ⏎ Plus d'éléments..." at bounding box center [830, 280] width 119 height 21
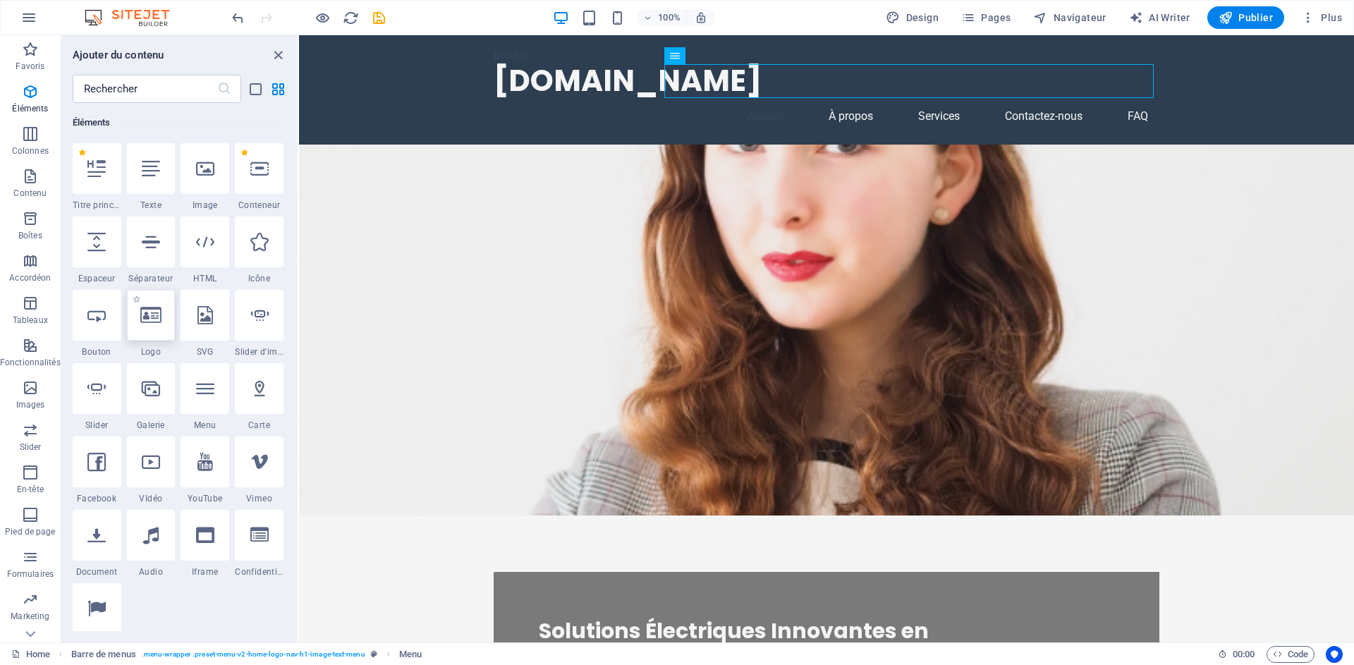
click at [152, 334] on div at bounding box center [151, 315] width 49 height 51
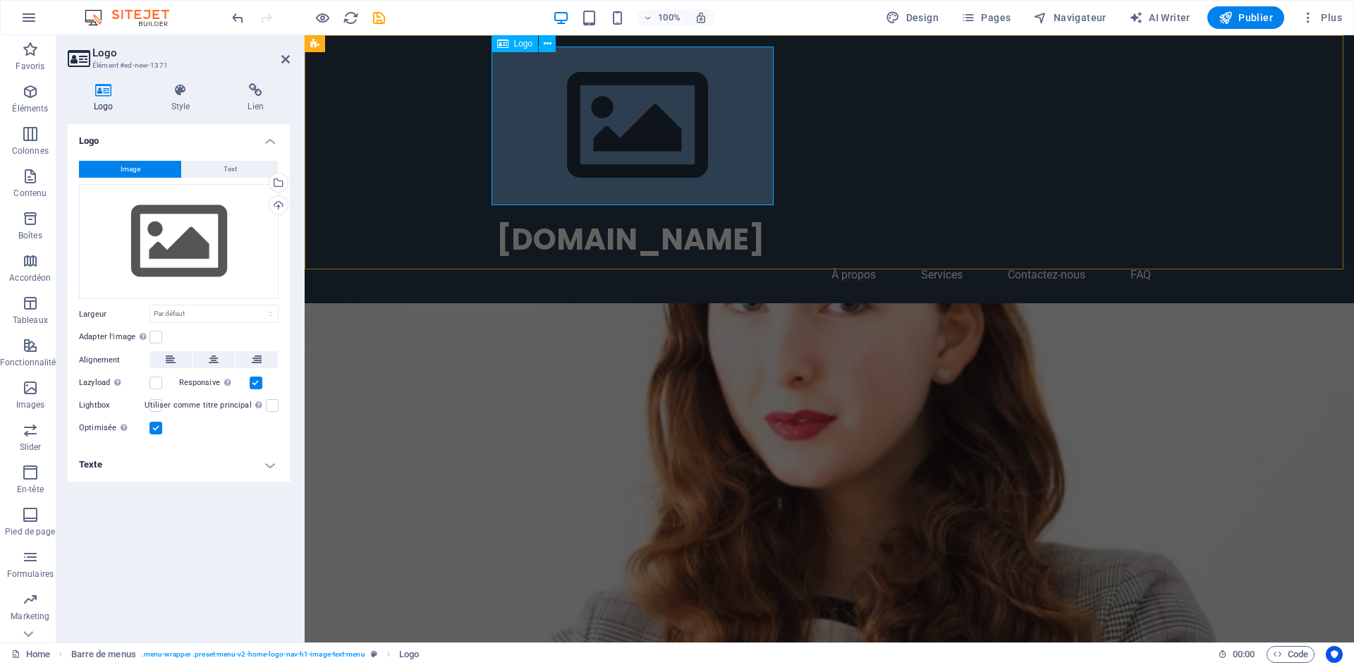
click at [694, 123] on div at bounding box center [829, 126] width 666 height 159
click at [613, 116] on div at bounding box center [829, 126] width 666 height 159
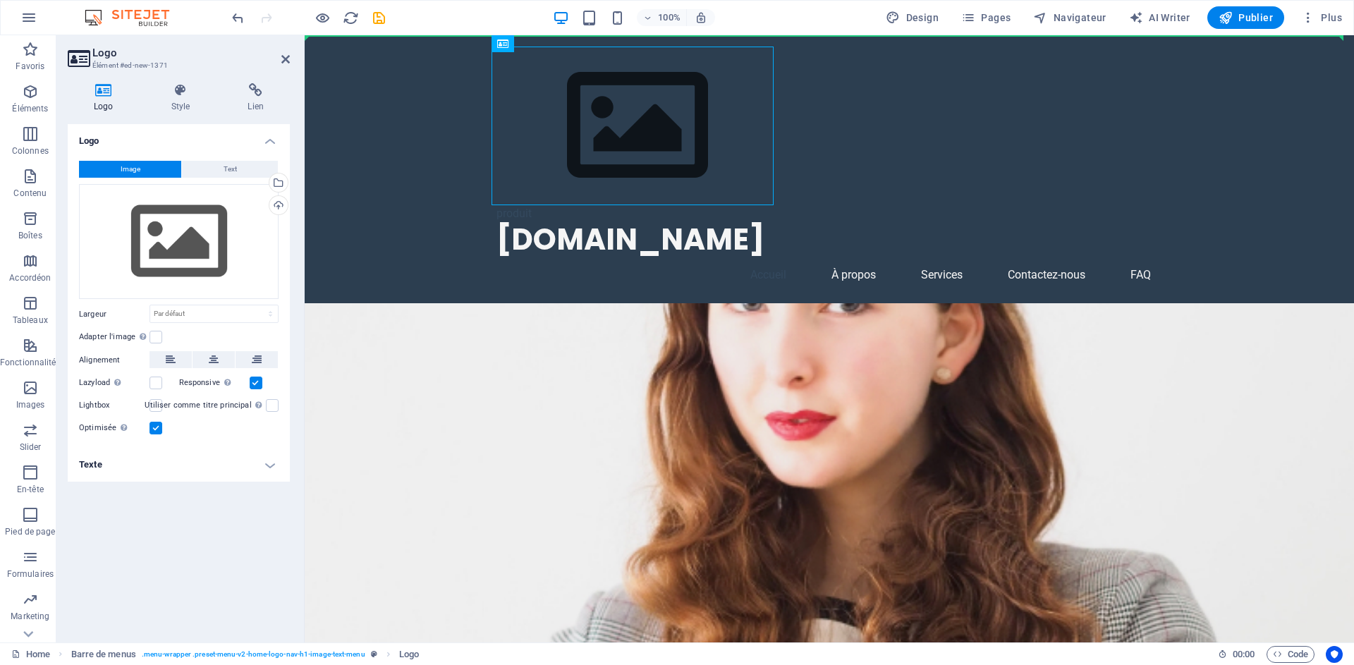
drag, startPoint x: 630, startPoint y: 116, endPoint x: 463, endPoint y: 125, distance: 167.3
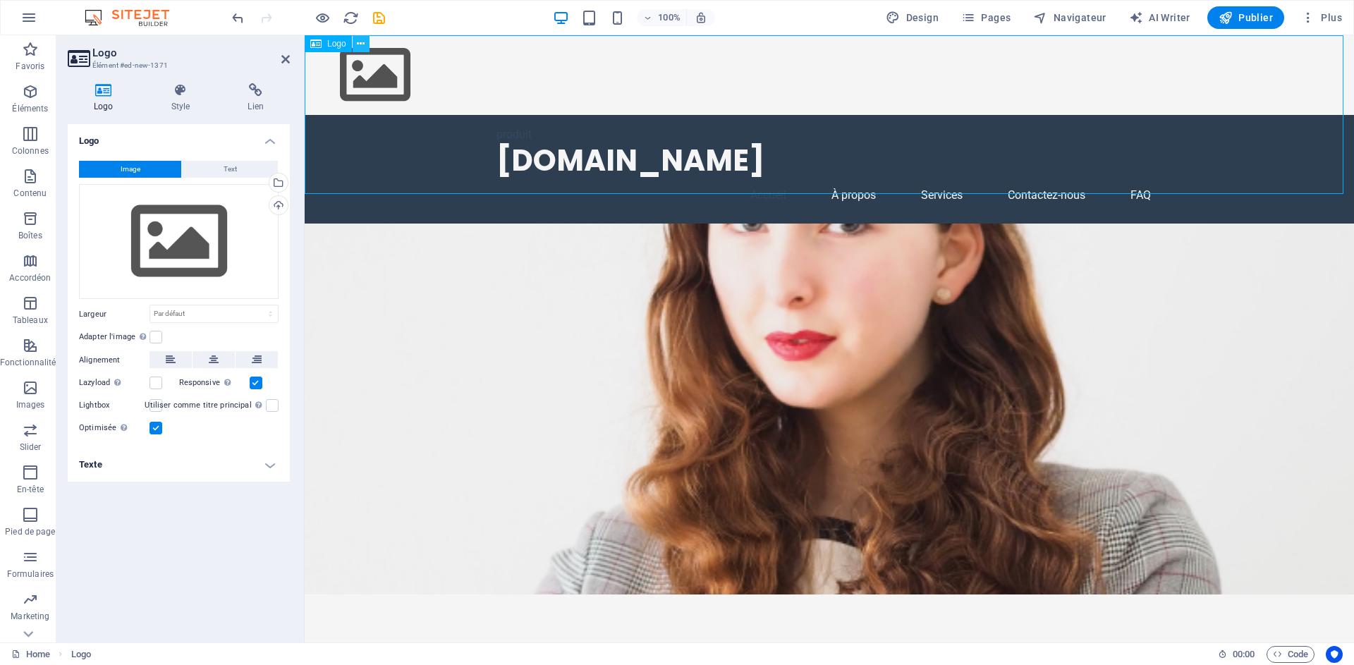
click at [360, 42] on icon at bounding box center [361, 44] width 8 height 15
click at [369, 374] on figure at bounding box center [829, 409] width 1049 height 371
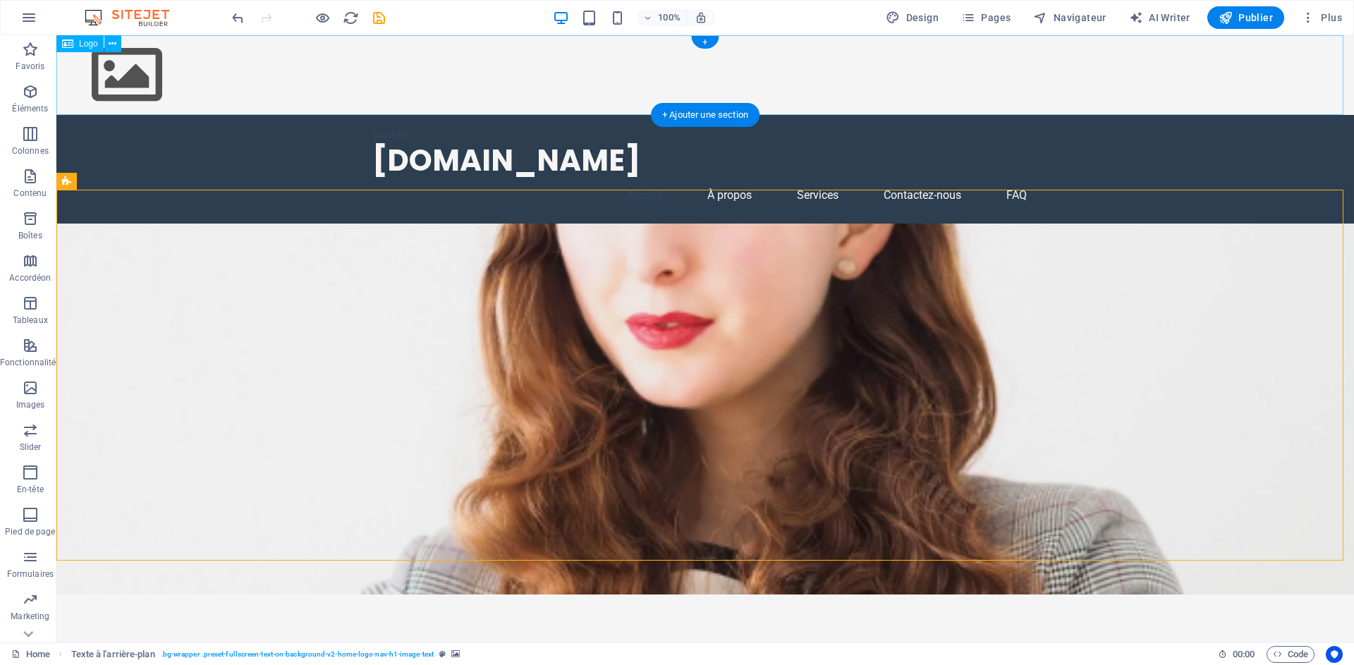
click at [116, 74] on div at bounding box center [704, 75] width 1297 height 80
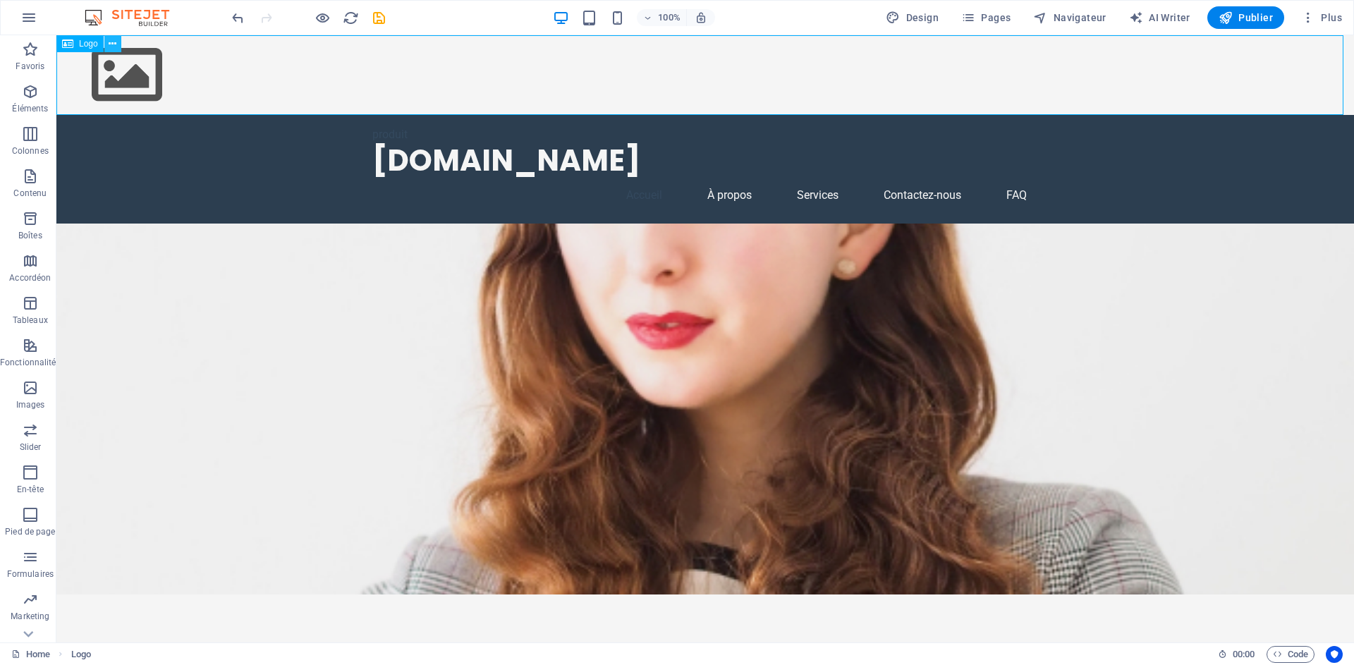
click at [114, 47] on icon at bounding box center [113, 44] width 8 height 15
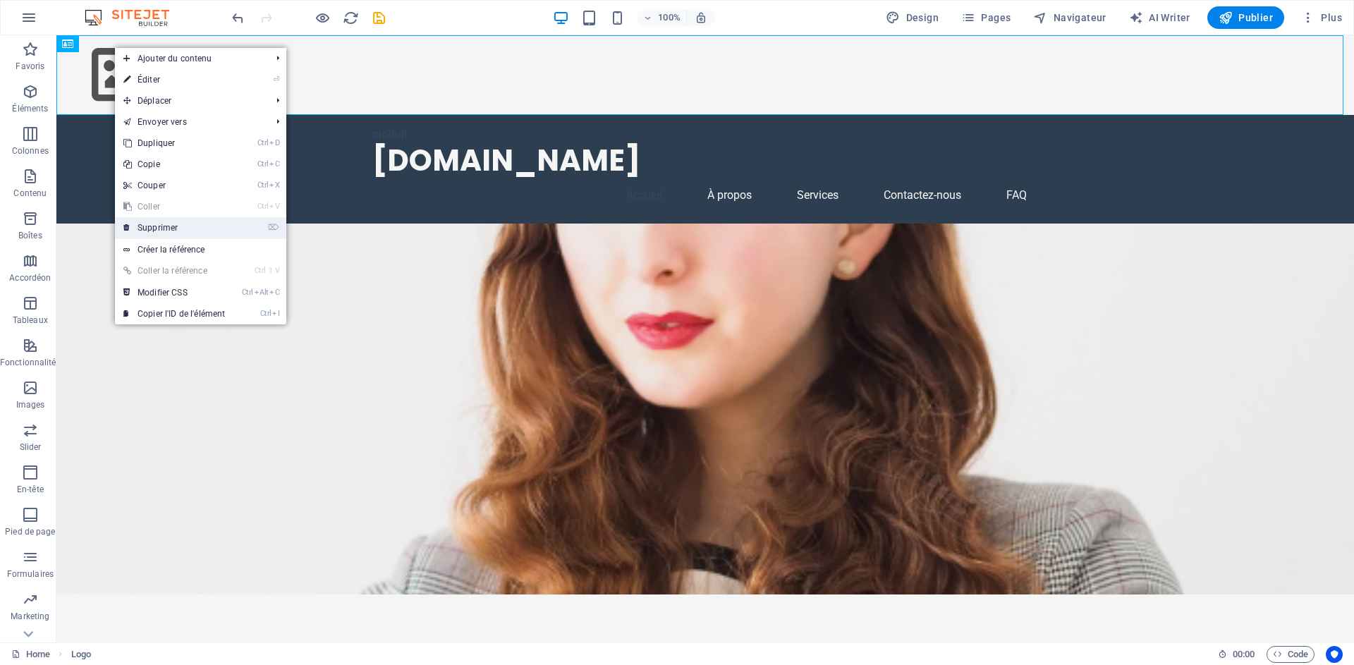
click at [192, 230] on link "⌦ Supprimer" at bounding box center [174, 227] width 118 height 21
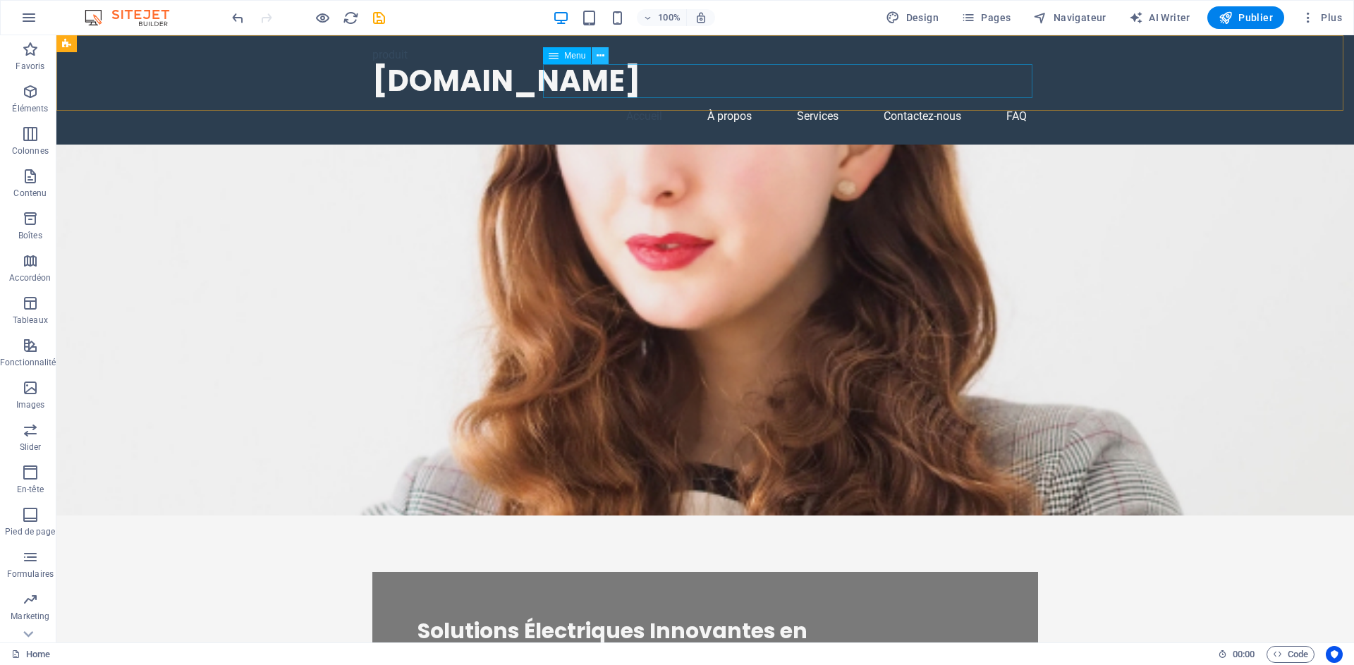
click at [604, 56] on icon at bounding box center [601, 56] width 8 height 15
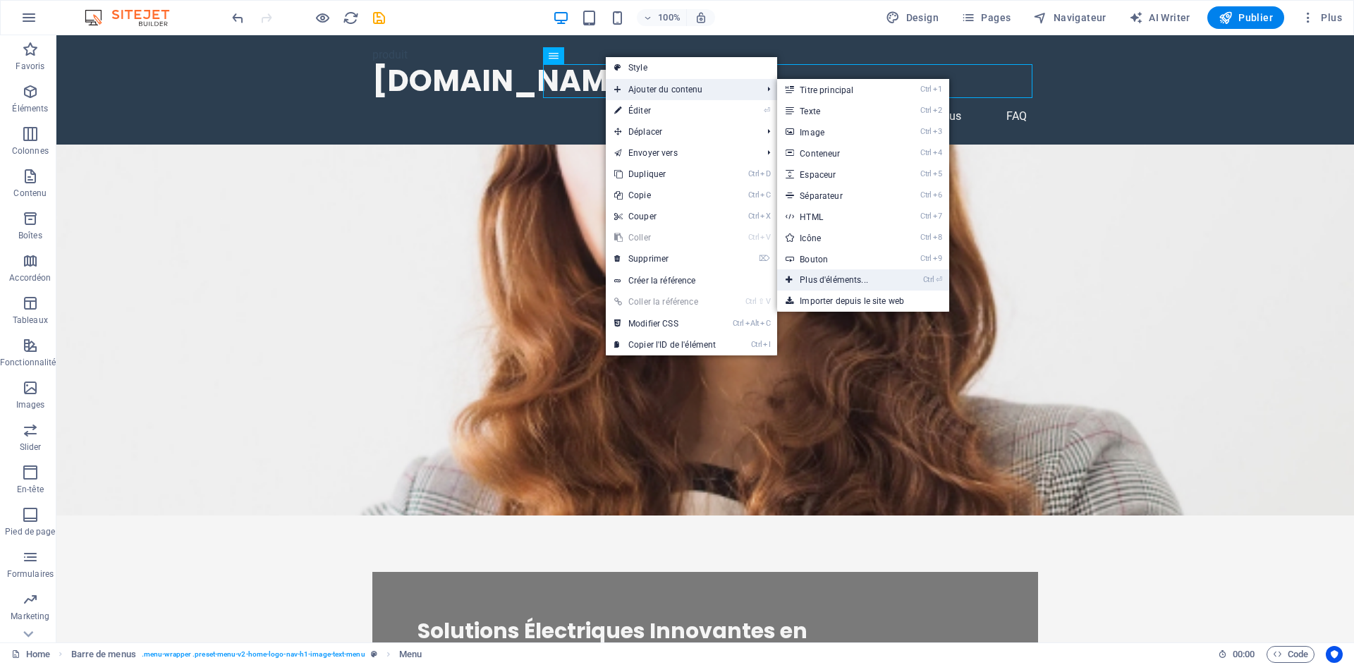
click at [863, 282] on link "Ctrl ⏎ Plus d'éléments..." at bounding box center [836, 279] width 119 height 21
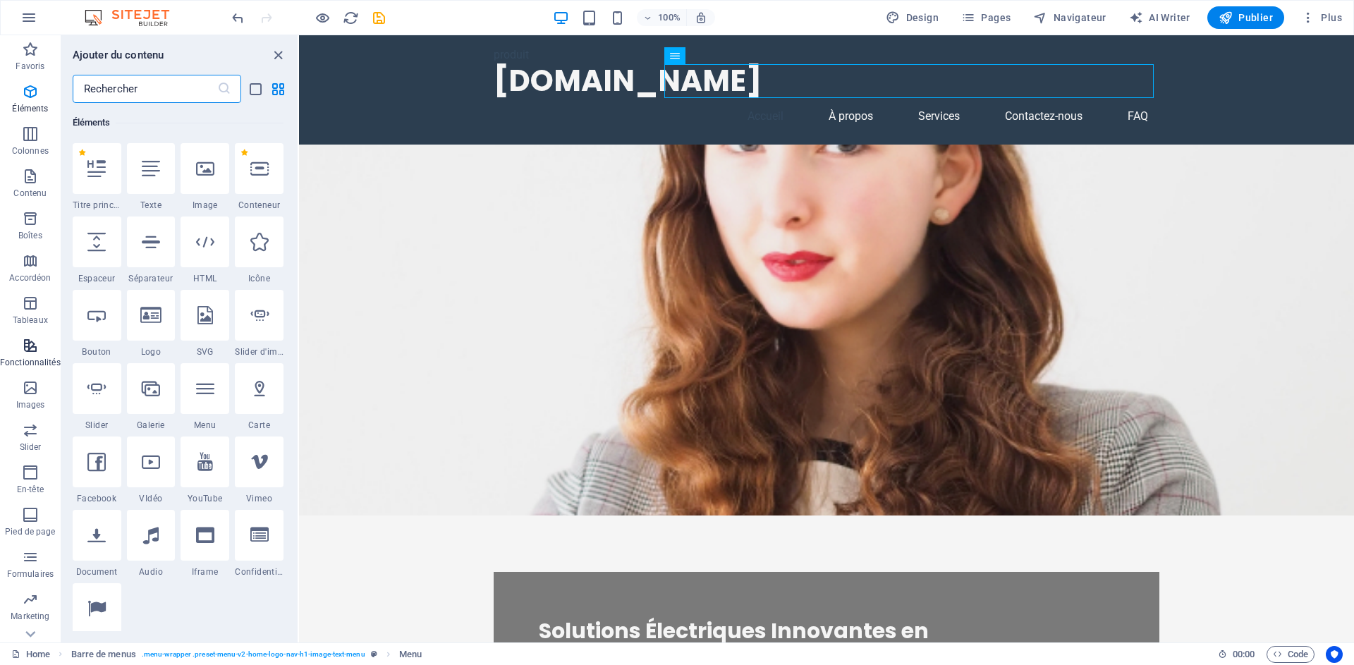
click at [43, 358] on p "Fonctionnalités" at bounding box center [30, 362] width 61 height 11
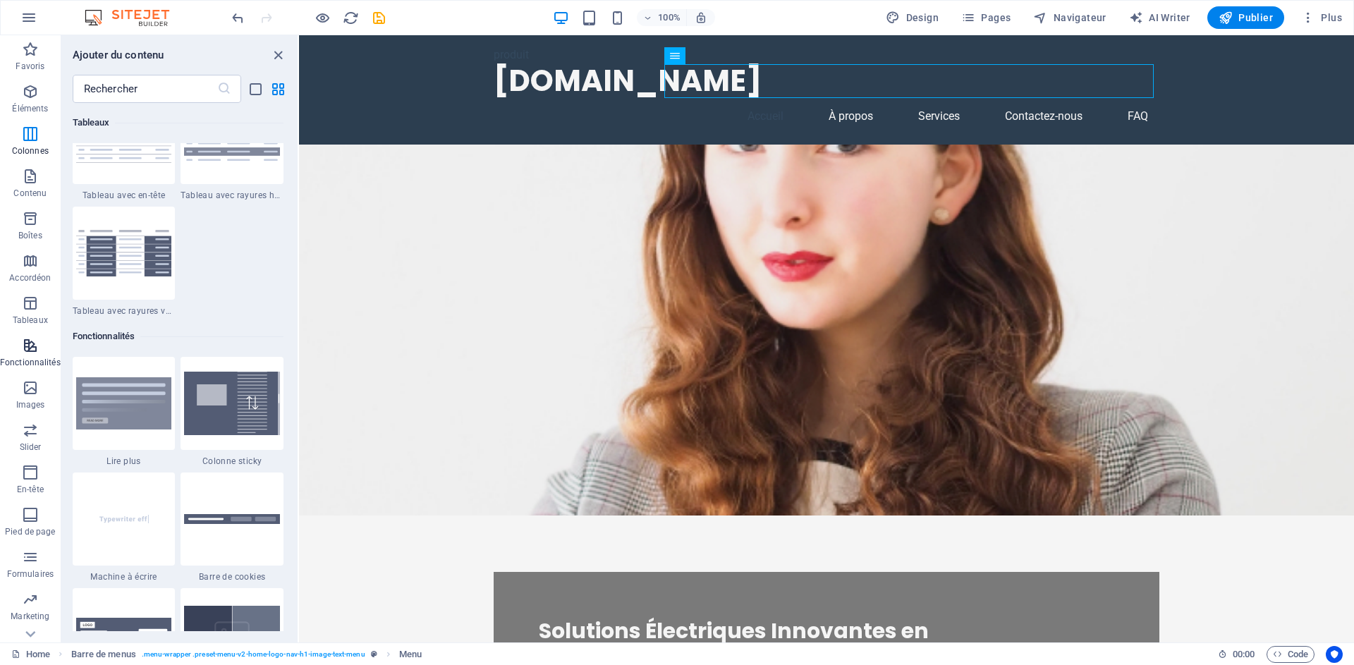
scroll to position [5496, 0]
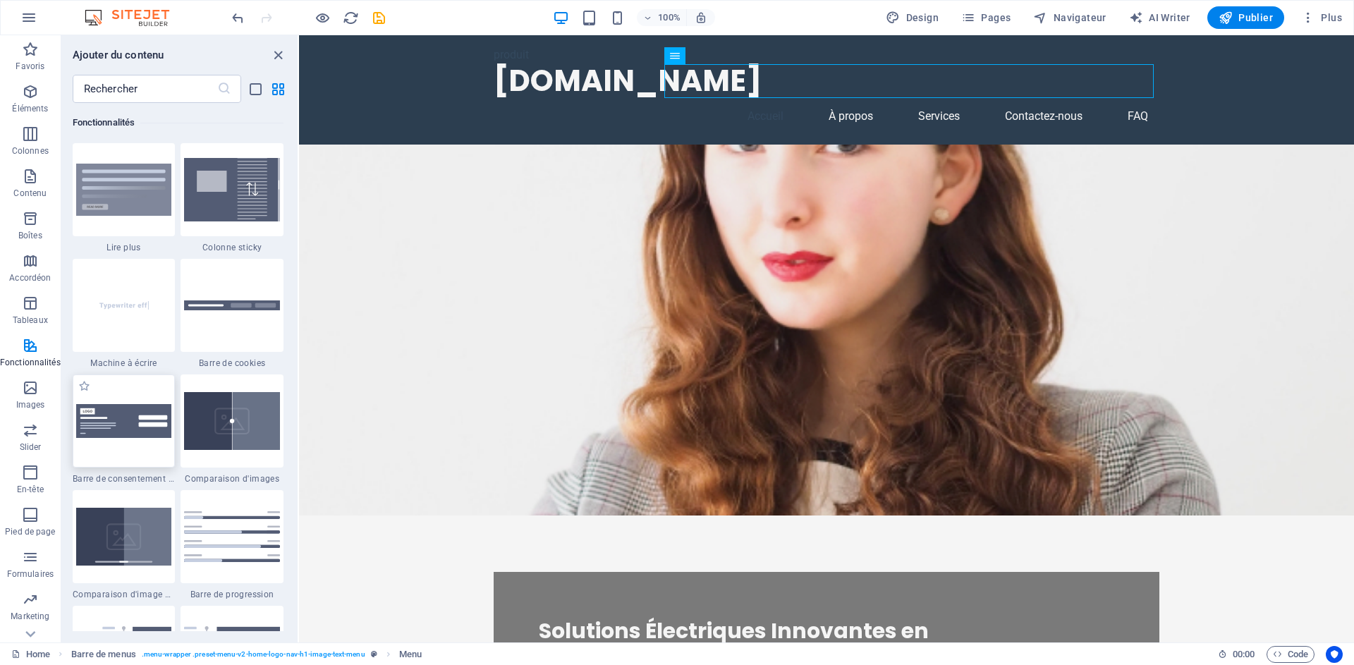
click at [140, 429] on img at bounding box center [124, 420] width 96 height 33
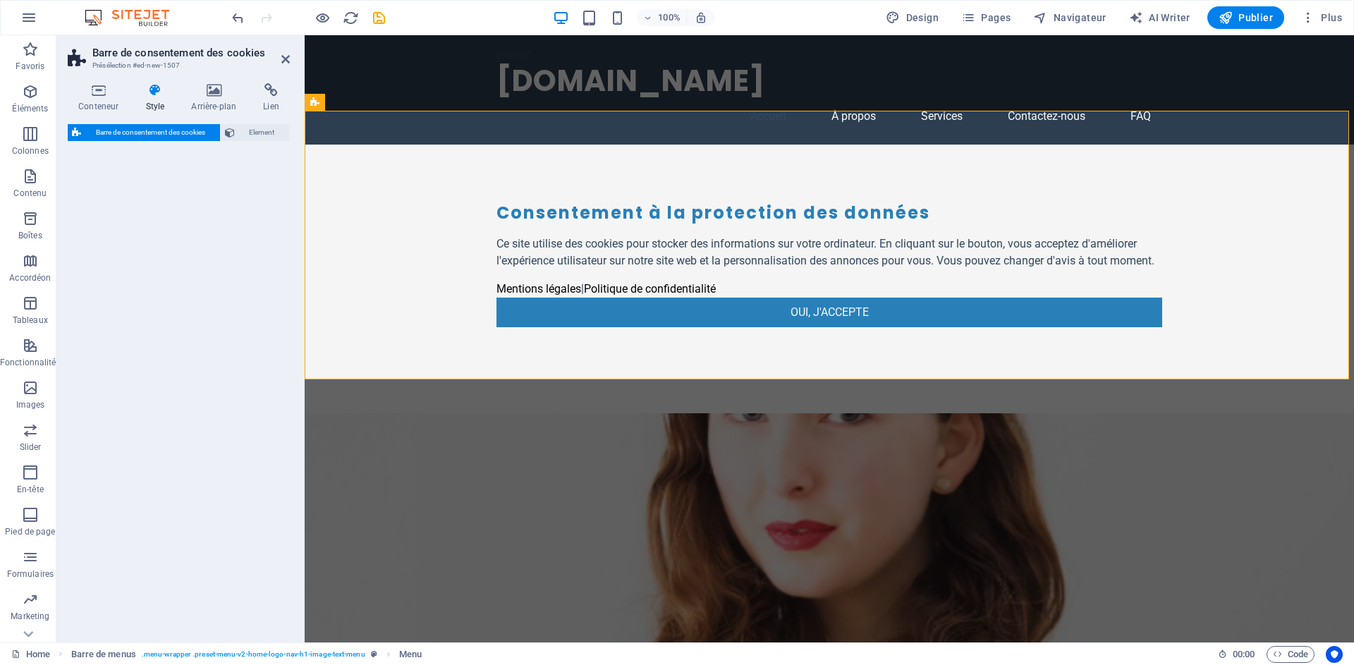
select select "rem"
select select "px"
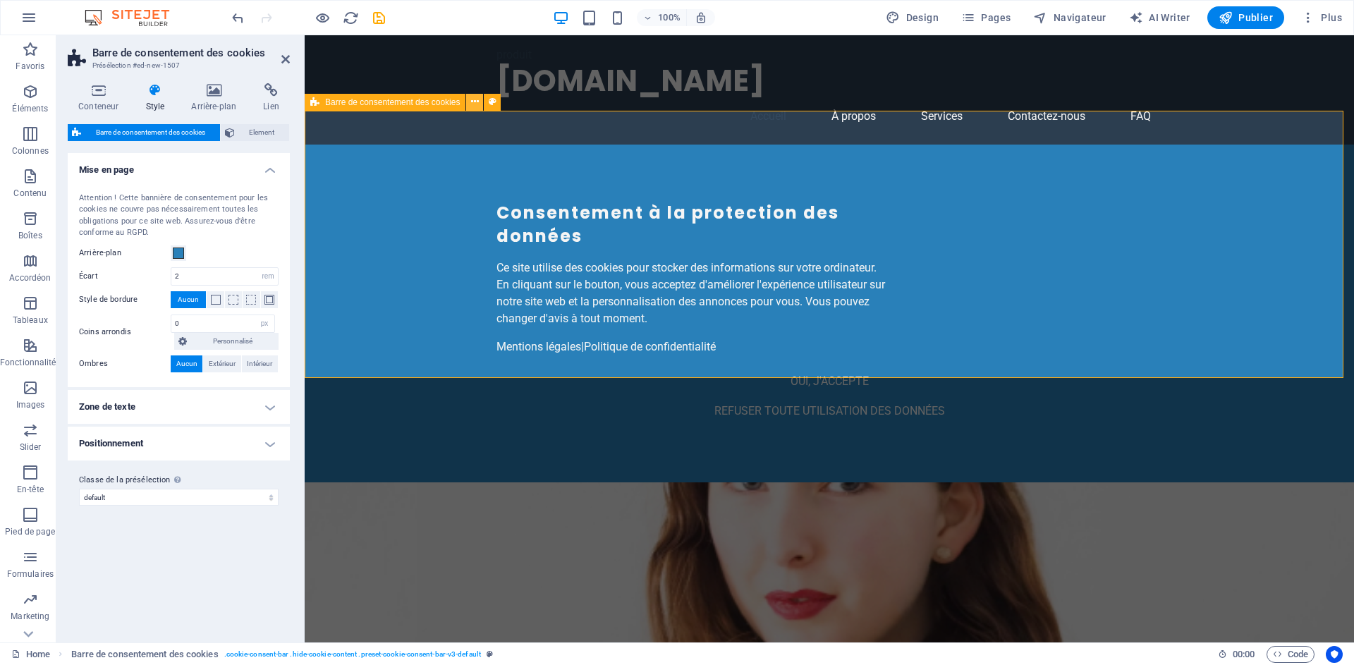
click at [477, 106] on icon at bounding box center [475, 101] width 8 height 15
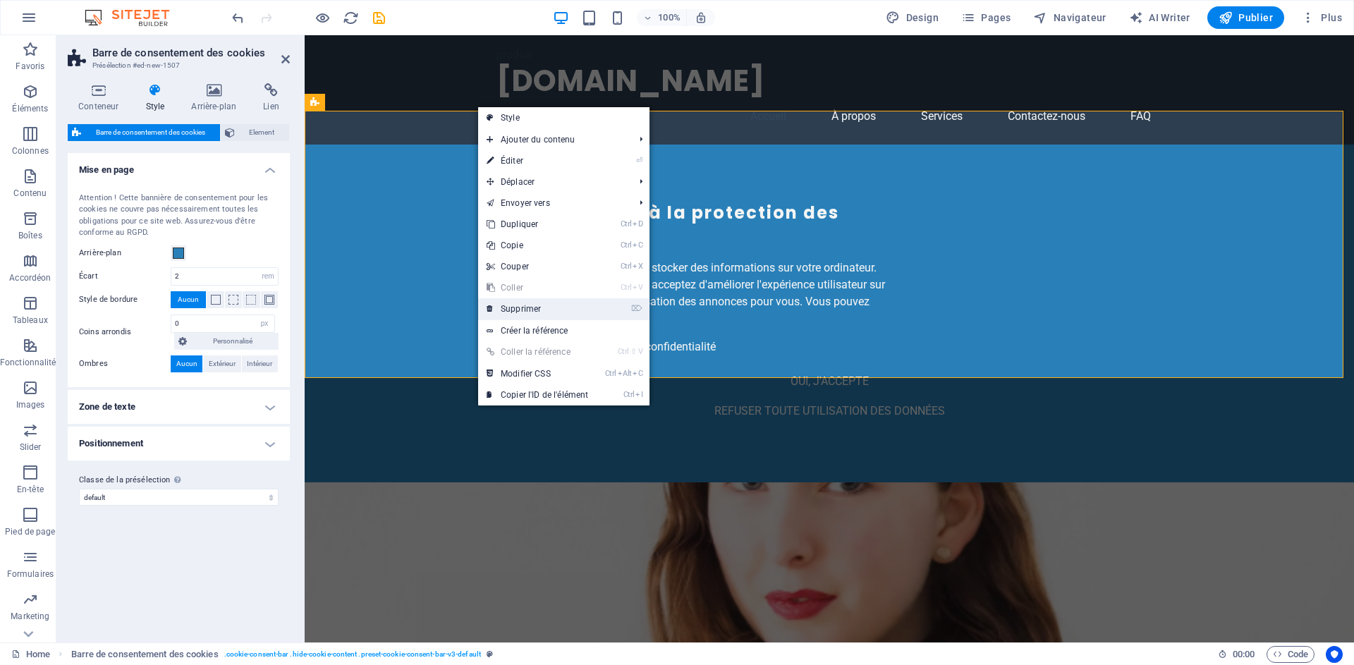
click at [549, 312] on link "⌦ Supprimer" at bounding box center [537, 308] width 118 height 21
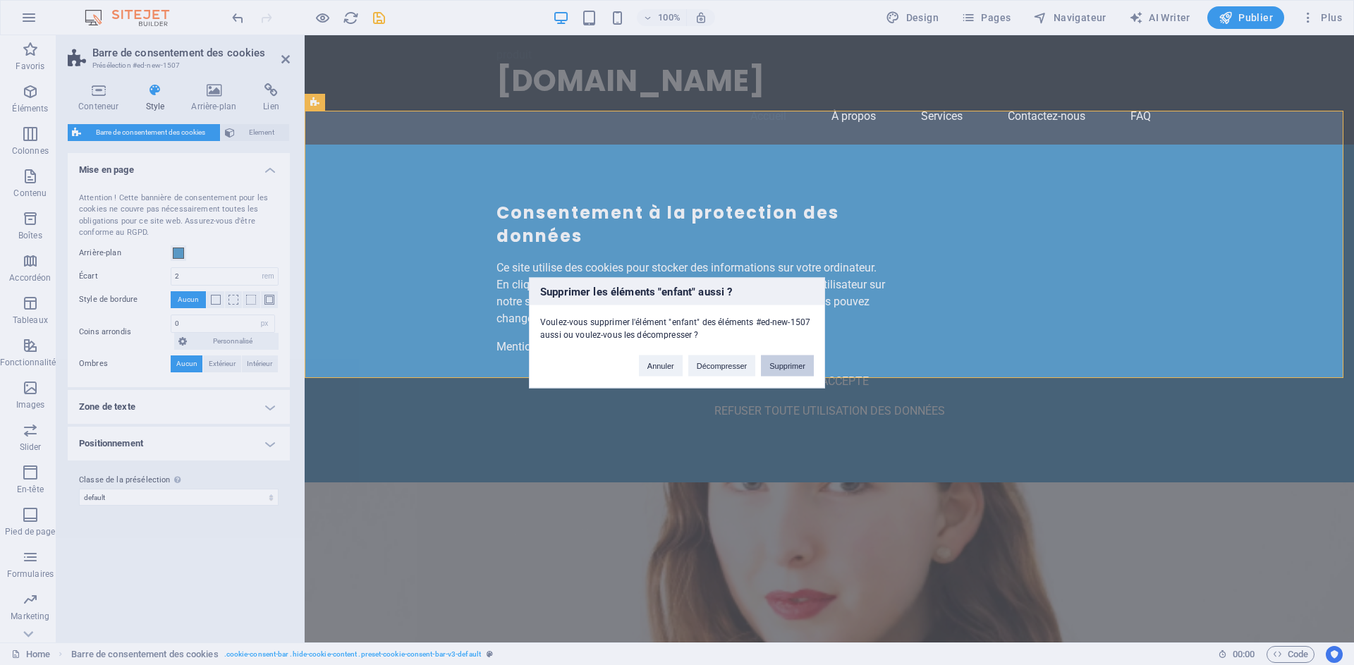
click at [795, 362] on button "Supprimer" at bounding box center [787, 365] width 53 height 21
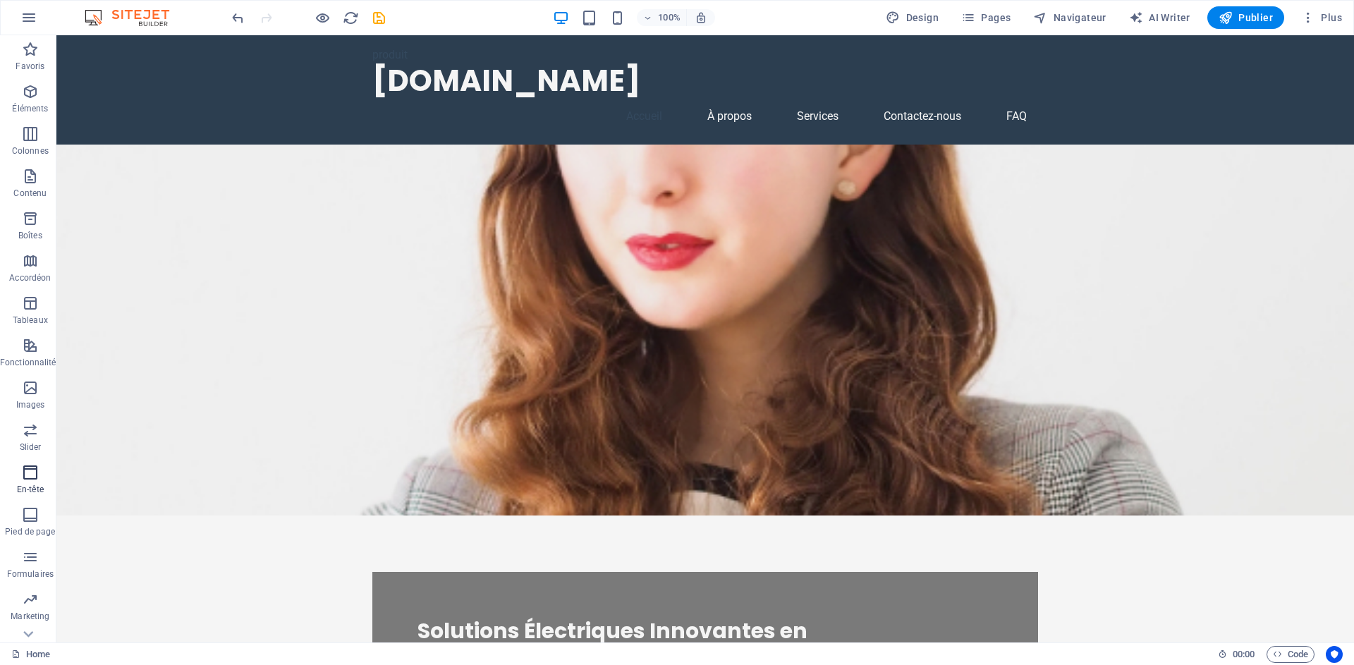
click at [30, 472] on icon "button" at bounding box center [30, 472] width 17 height 17
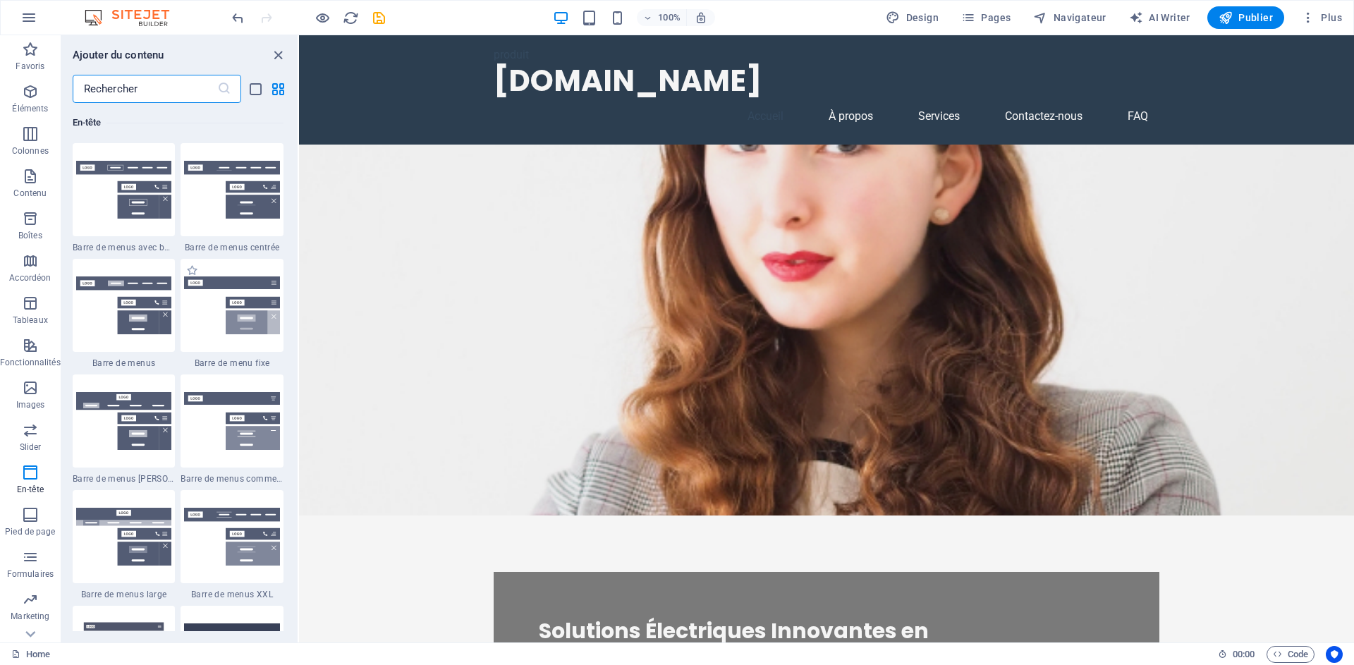
scroll to position [8561, 0]
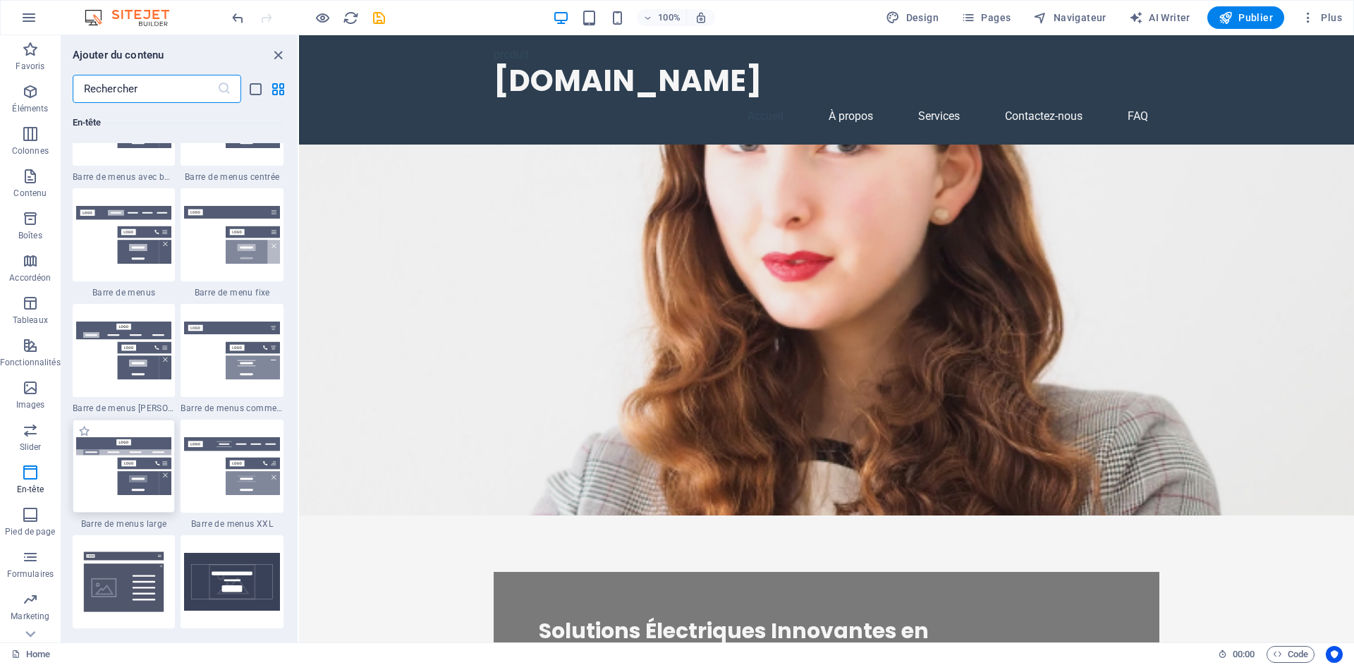
click at [141, 470] on img at bounding box center [124, 466] width 96 height 58
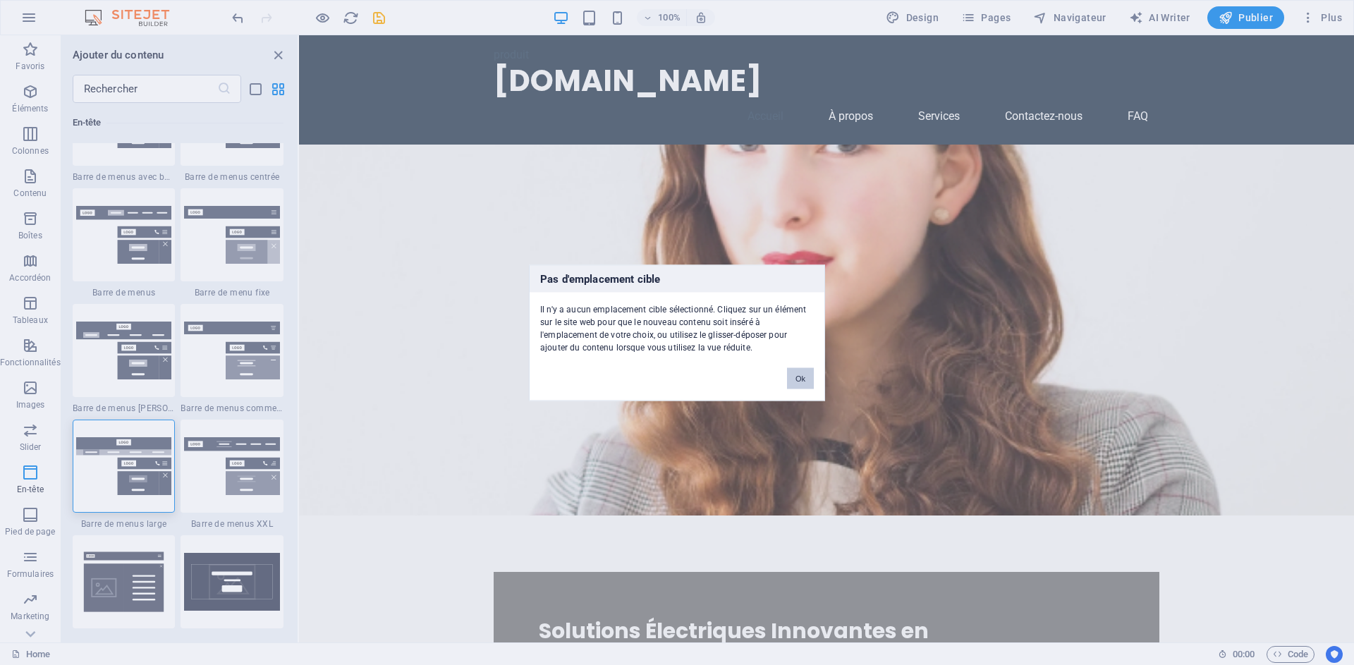
click at [800, 378] on button "Ok" at bounding box center [800, 377] width 27 height 21
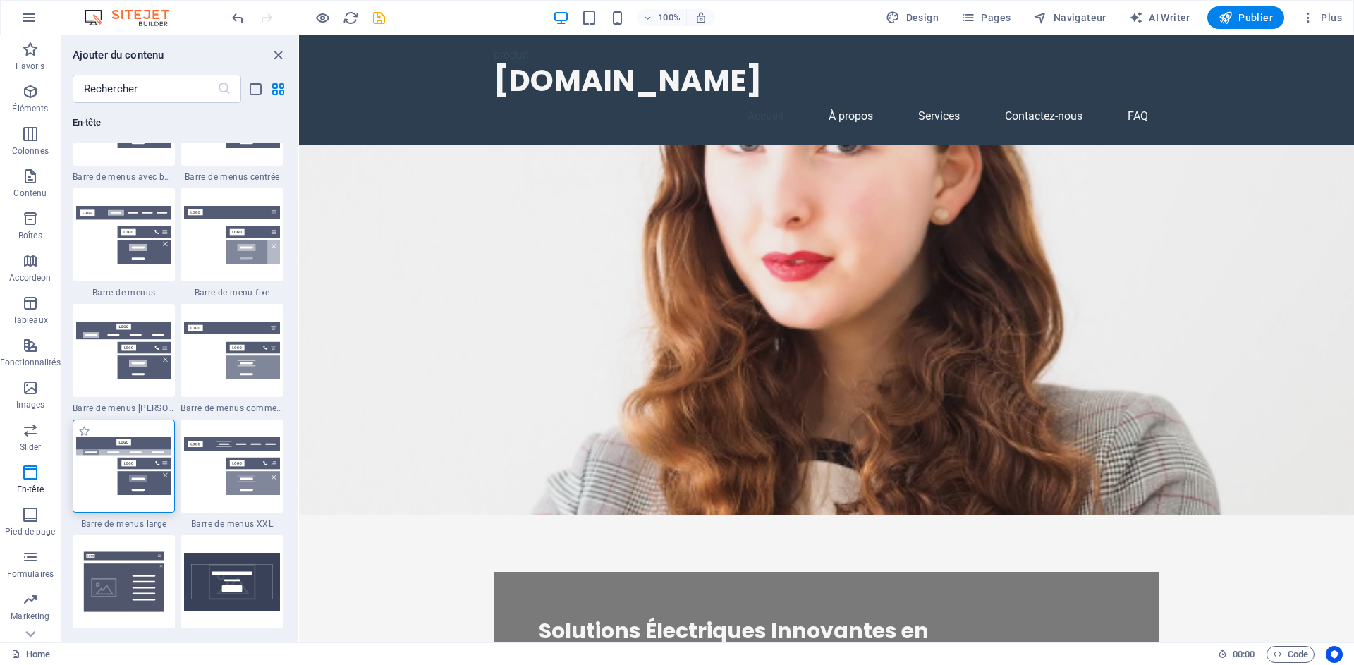
click at [130, 449] on img at bounding box center [124, 466] width 96 height 58
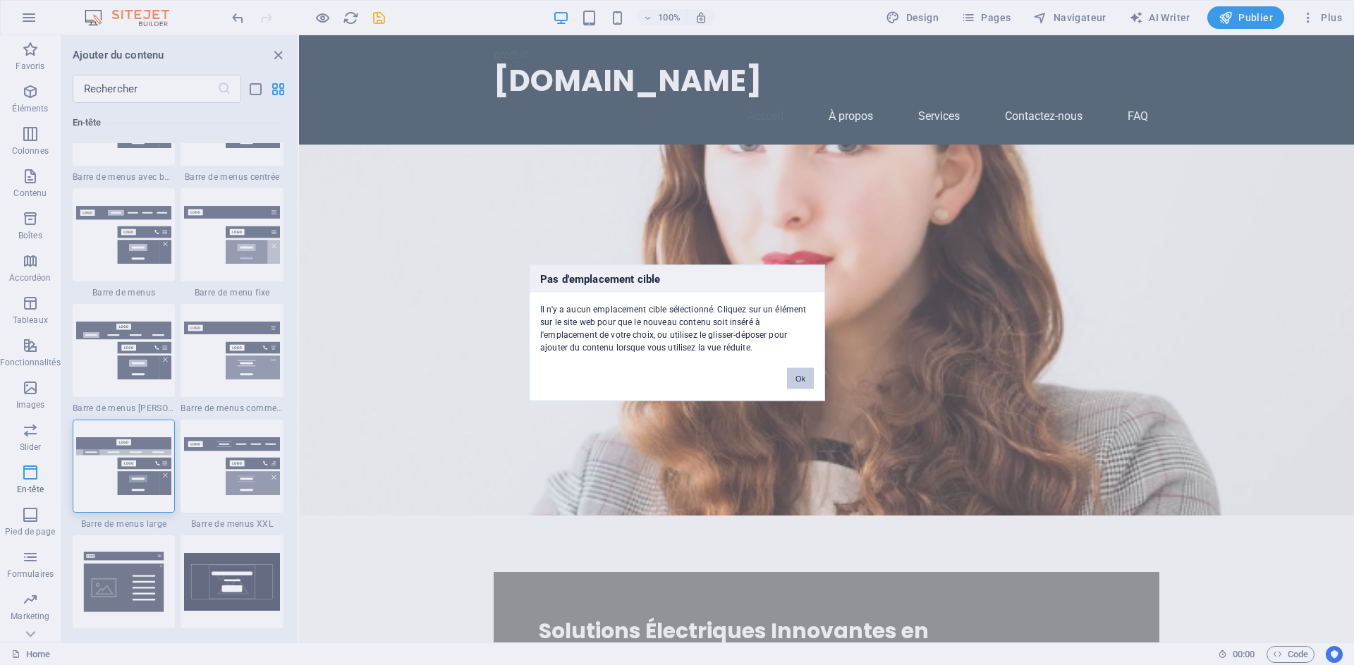
click at [805, 379] on button "Ok" at bounding box center [800, 377] width 27 height 21
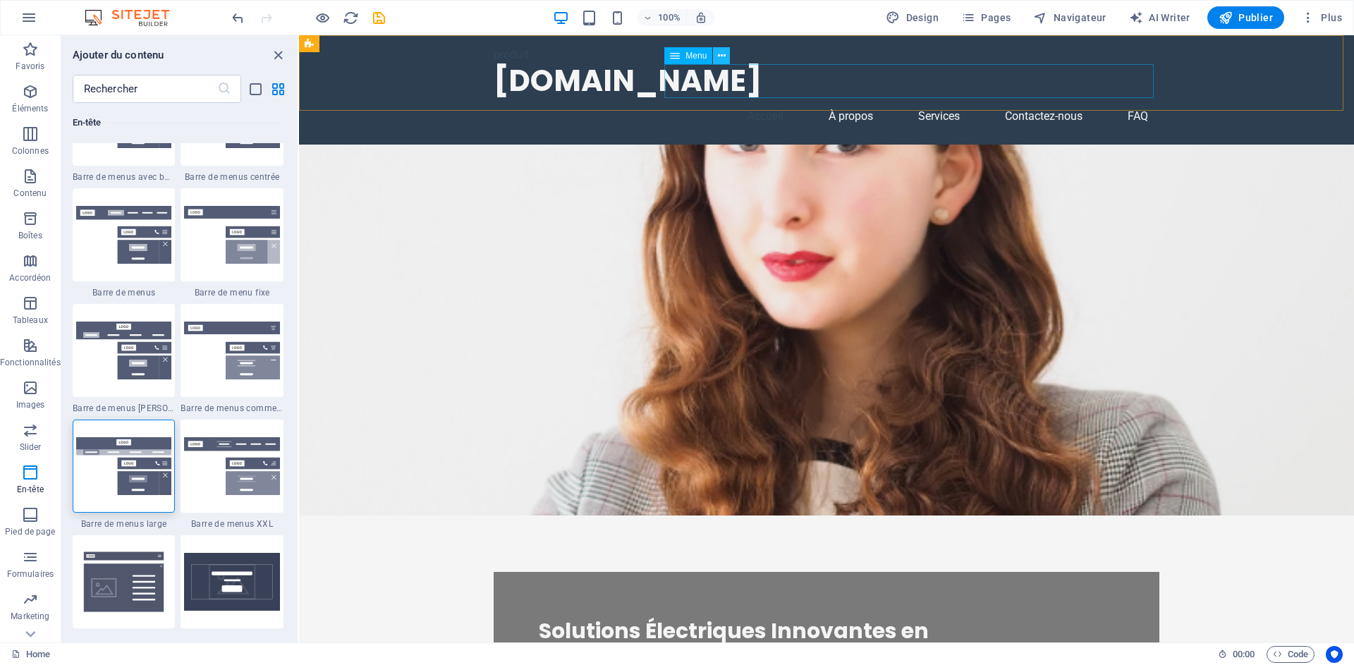
click at [723, 60] on icon at bounding box center [722, 56] width 8 height 15
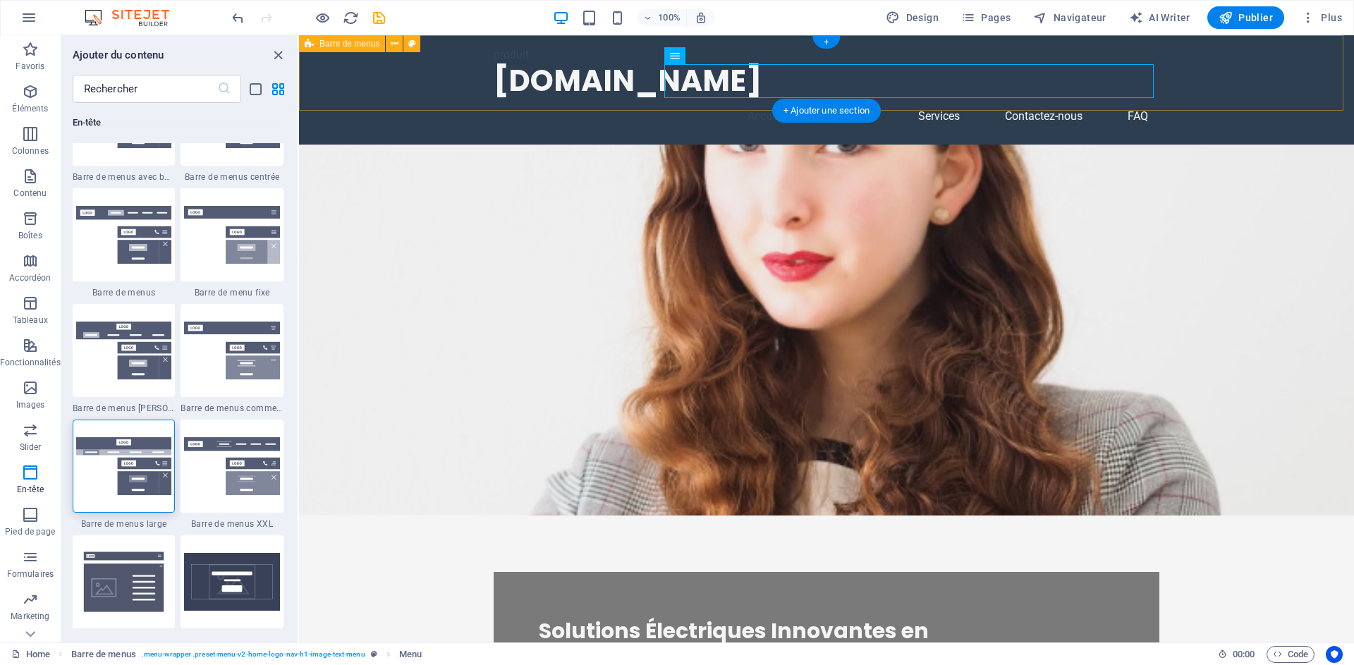
click at [1241, 75] on div "produit [DOMAIN_NAME] Accueil À propos Services Contactez-nous FAQ" at bounding box center [826, 89] width 1055 height 109
click at [759, 99] on nav "Accueil À propos Services Contactez-nous FAQ" at bounding box center [827, 116] width 666 height 34
click at [860, 99] on nav "Accueil À propos Services Contactez-nous FAQ" at bounding box center [827, 116] width 666 height 34
click at [1307, 89] on div "produit [DOMAIN_NAME] Accueil À propos Services Contactez-nous FAQ" at bounding box center [826, 89] width 1055 height 109
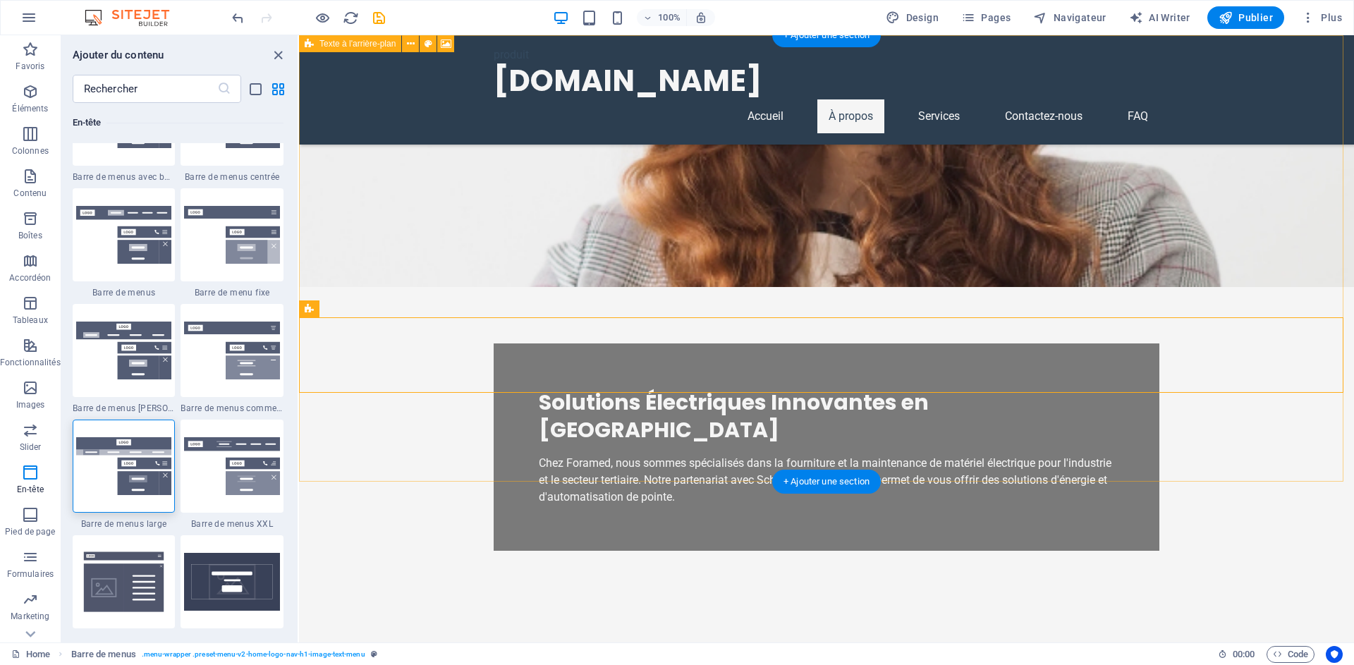
scroll to position [0, 0]
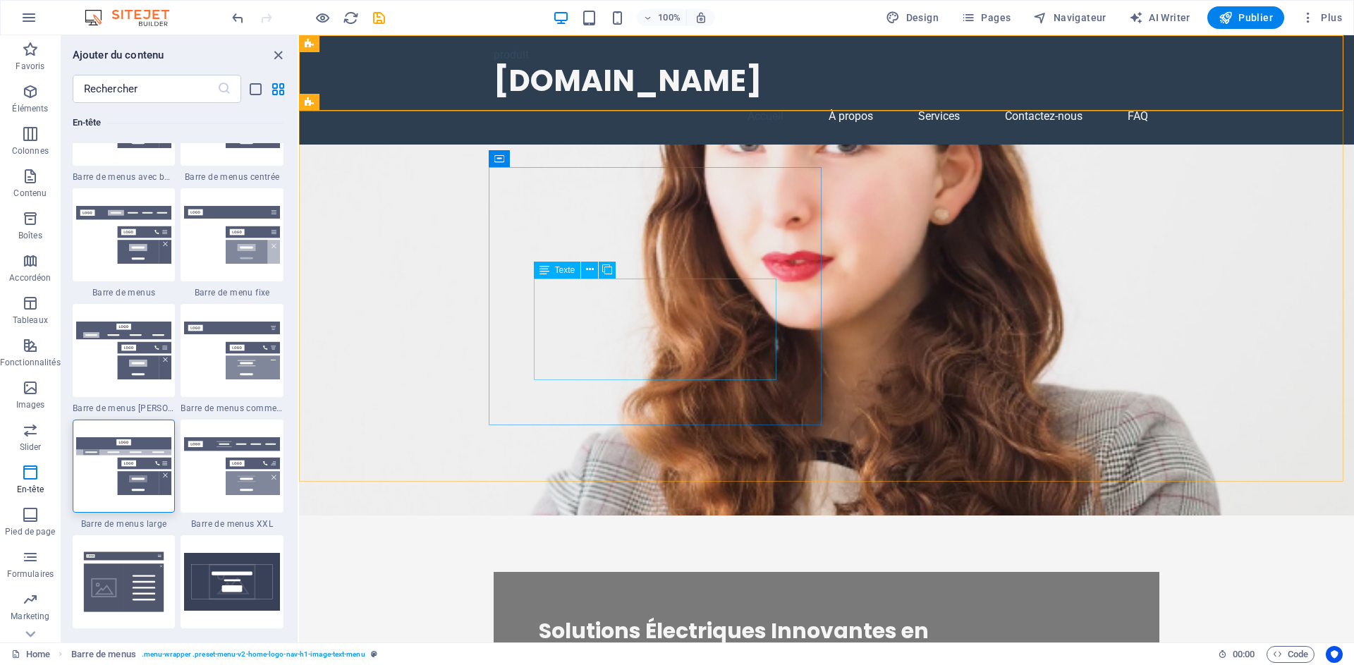
click at [565, 271] on span "Texte" at bounding box center [565, 270] width 20 height 8
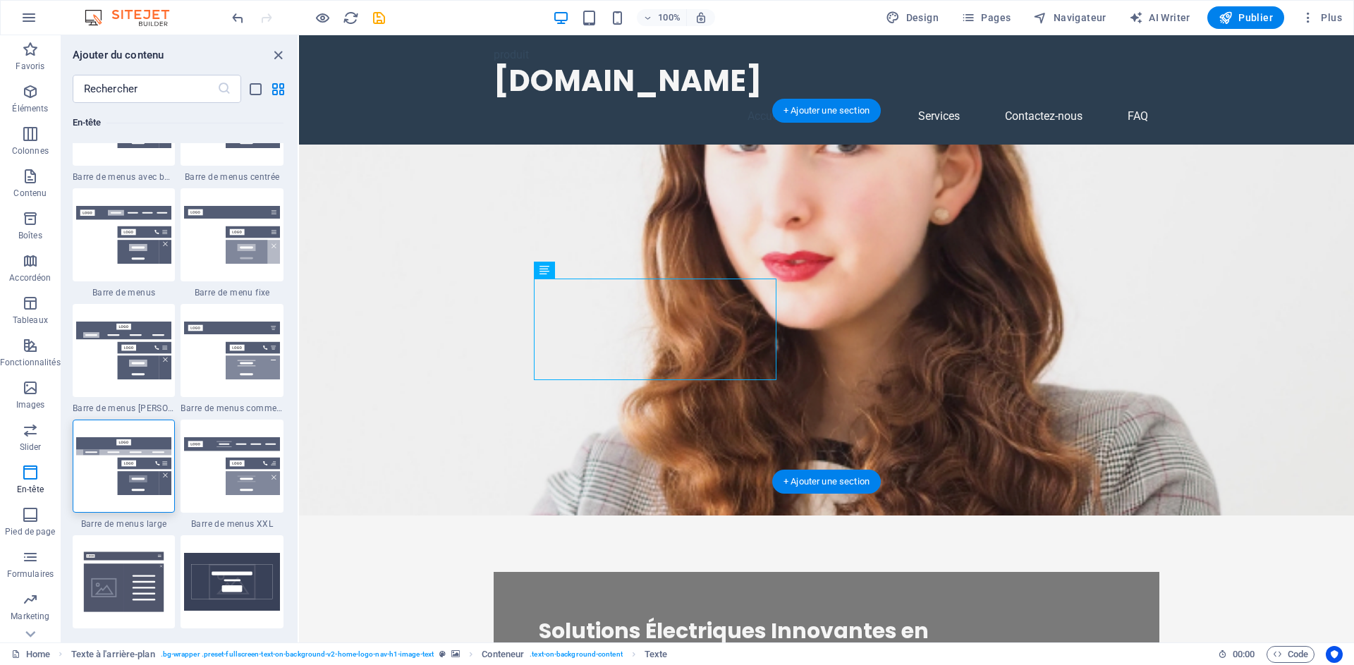
drag, startPoint x: 864, startPoint y: 307, endPoint x: 565, endPoint y: 278, distance: 300.4
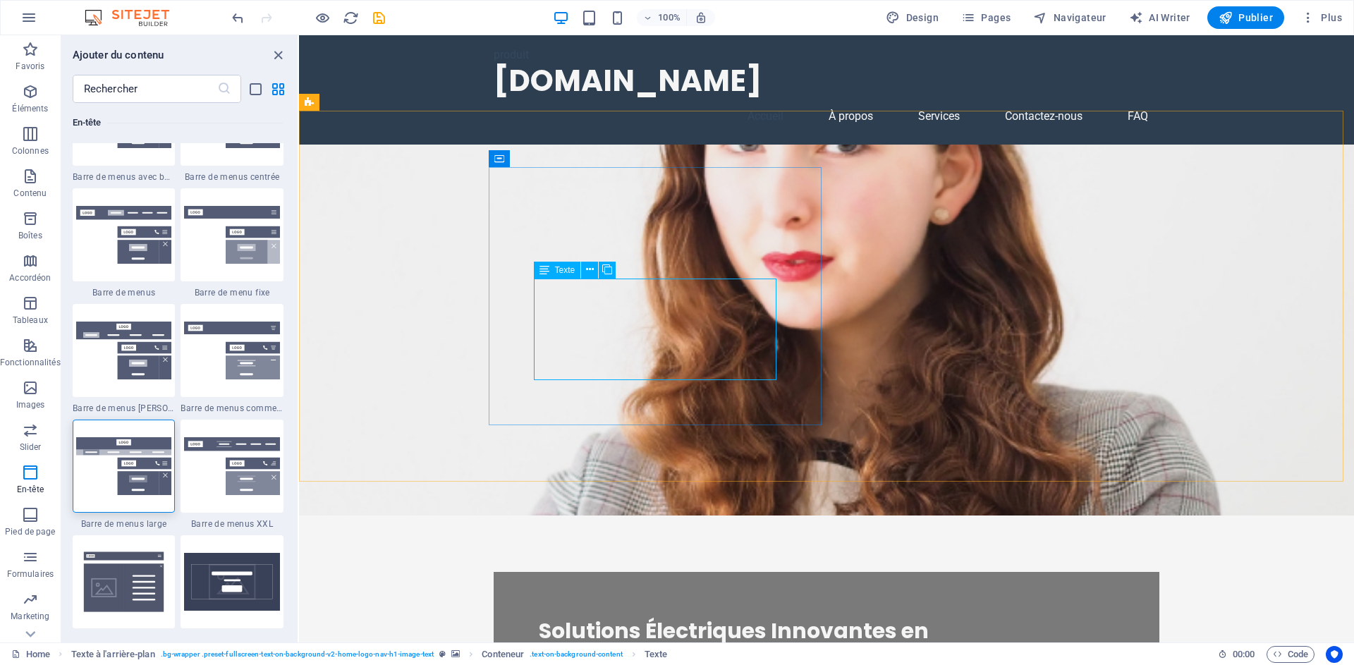
click at [562, 271] on span "Texte" at bounding box center [565, 270] width 20 height 8
click at [542, 270] on icon at bounding box center [544, 270] width 10 height 17
click at [589, 270] on icon at bounding box center [590, 269] width 8 height 15
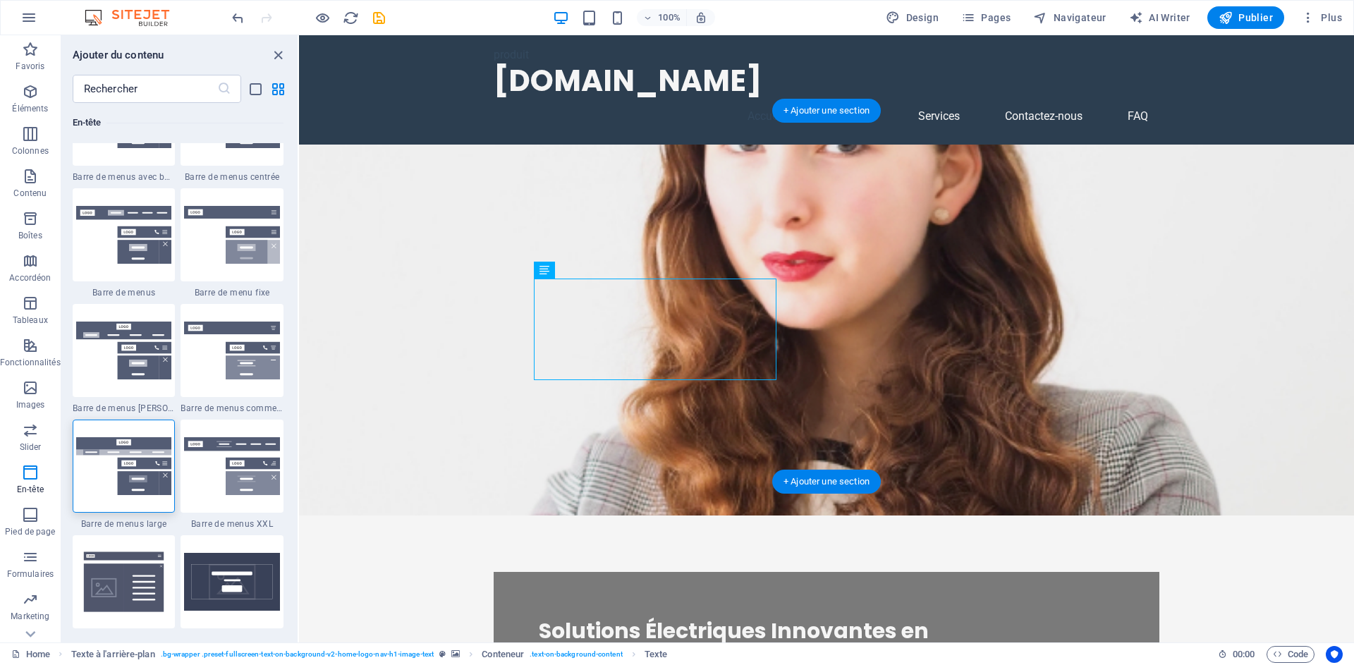
click at [1072, 296] on figure at bounding box center [826, 330] width 1055 height 371
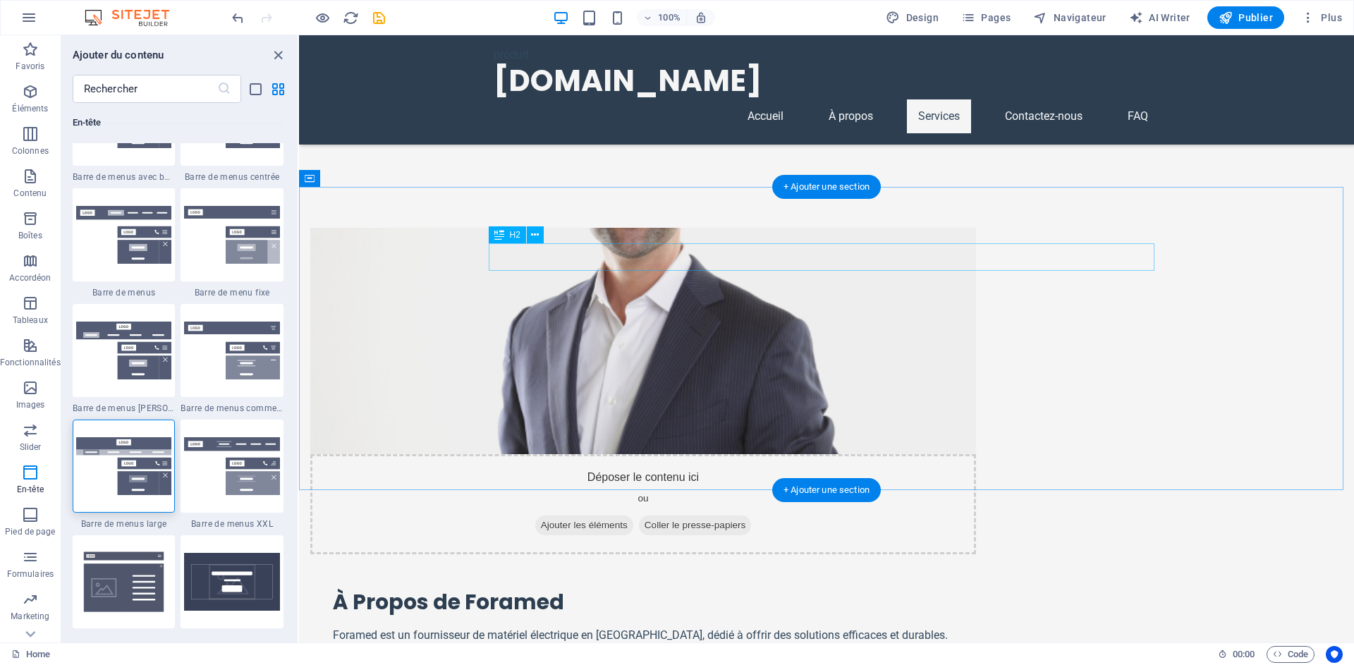
scroll to position [635, 0]
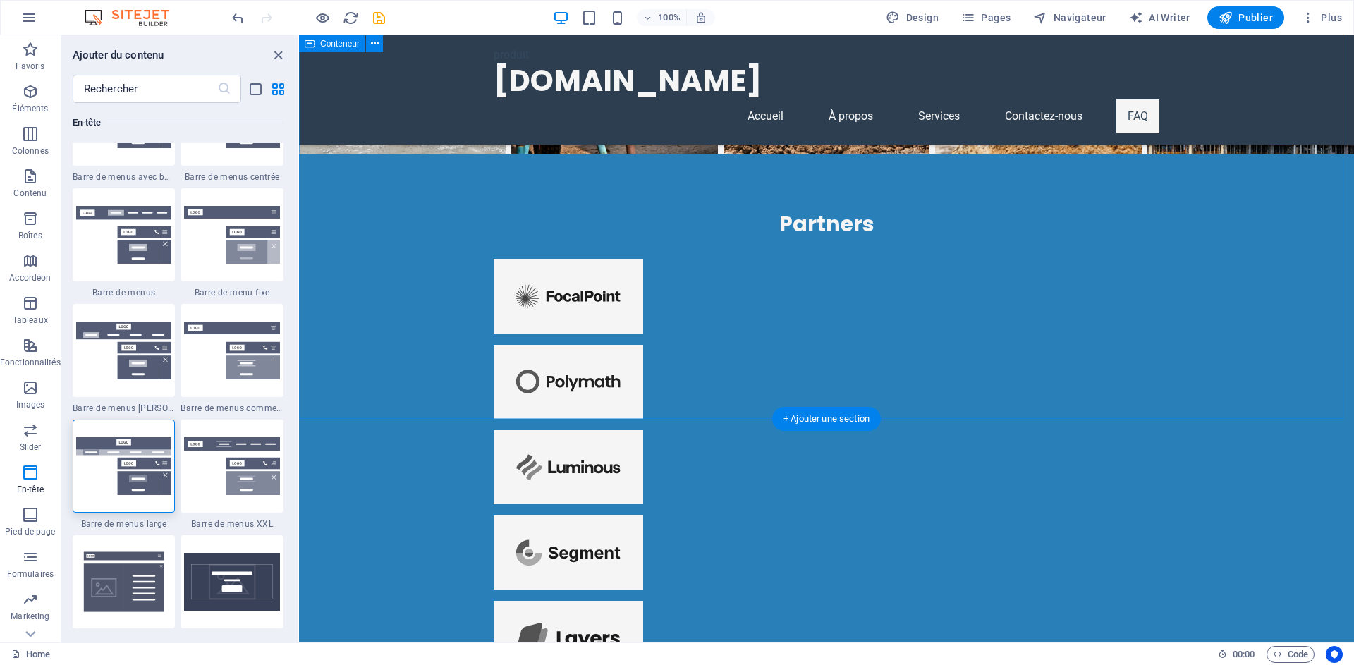
scroll to position [6505, 0]
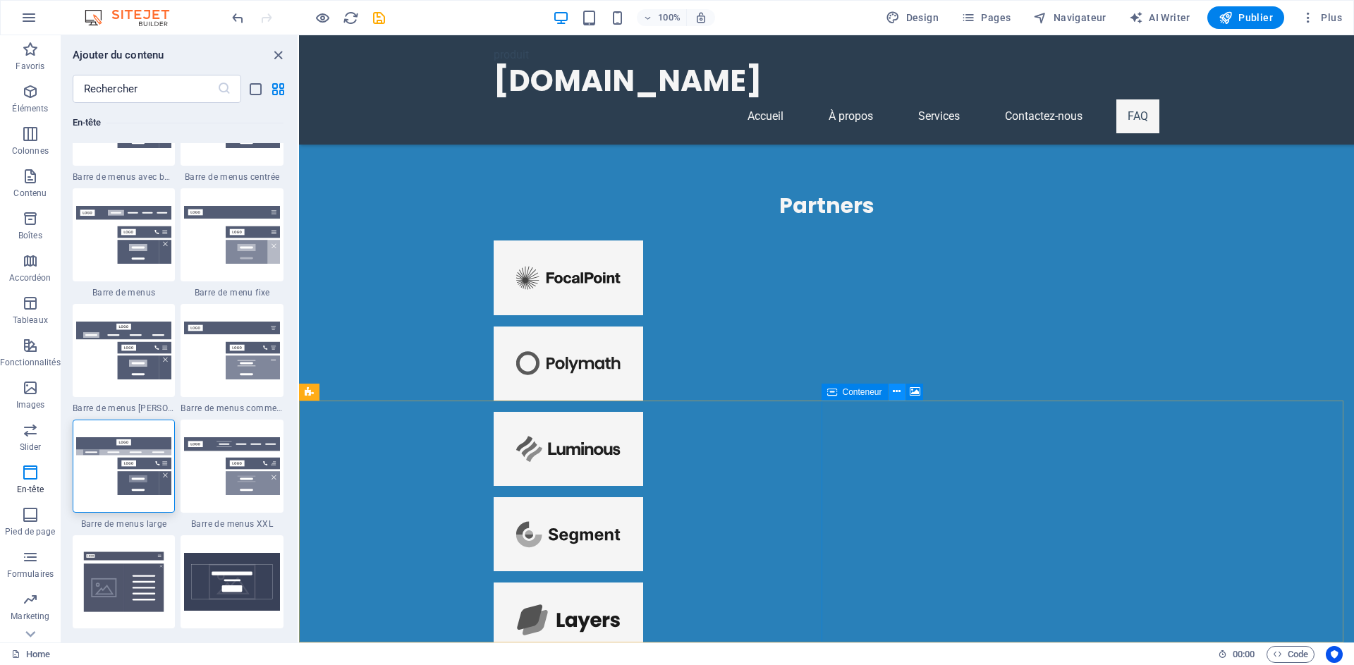
click at [898, 392] on icon at bounding box center [897, 391] width 8 height 15
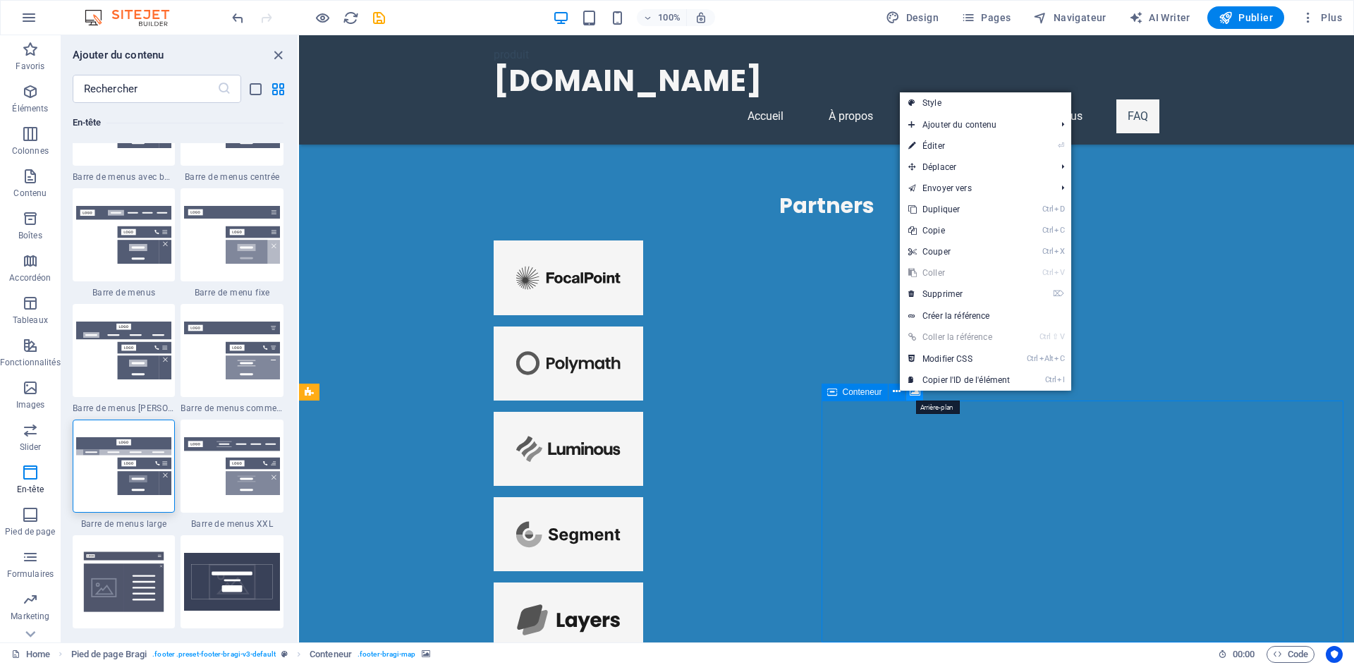
click at [915, 393] on icon at bounding box center [915, 391] width 11 height 15
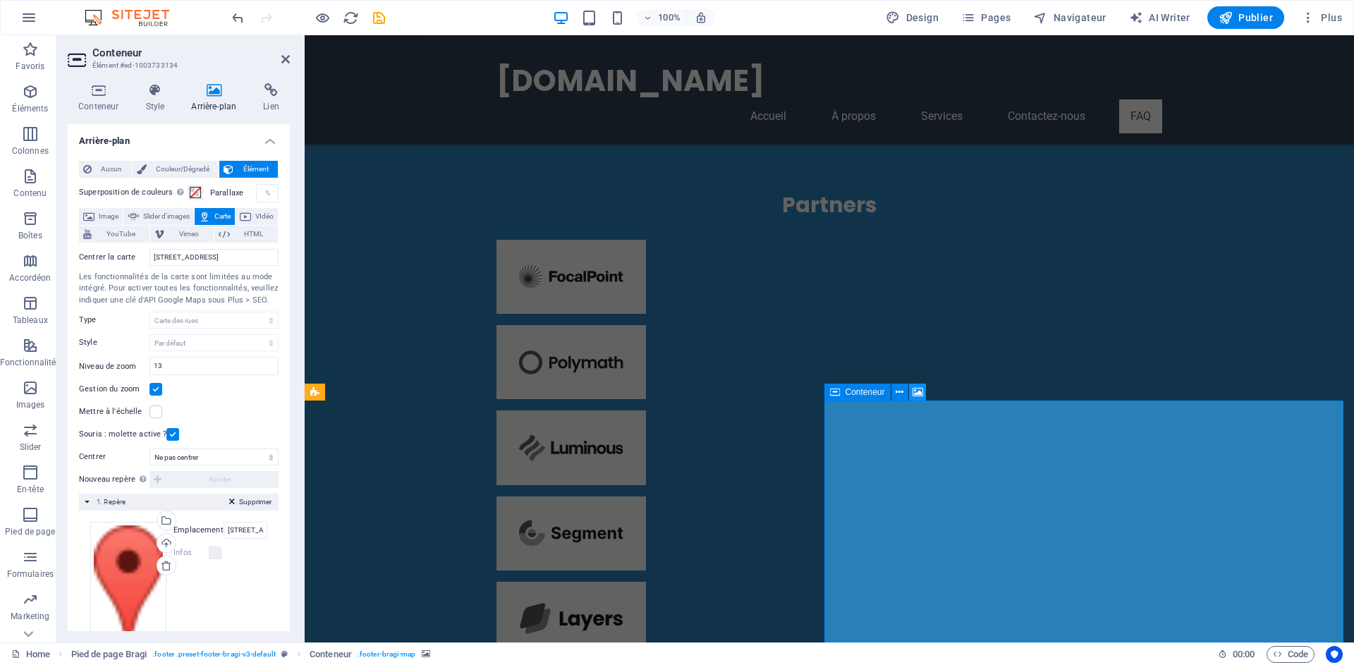
scroll to position [6504, 0]
click at [232, 501] on icon at bounding box center [232, 504] width 6 height 17
